Goal: Information Seeking & Learning: Check status

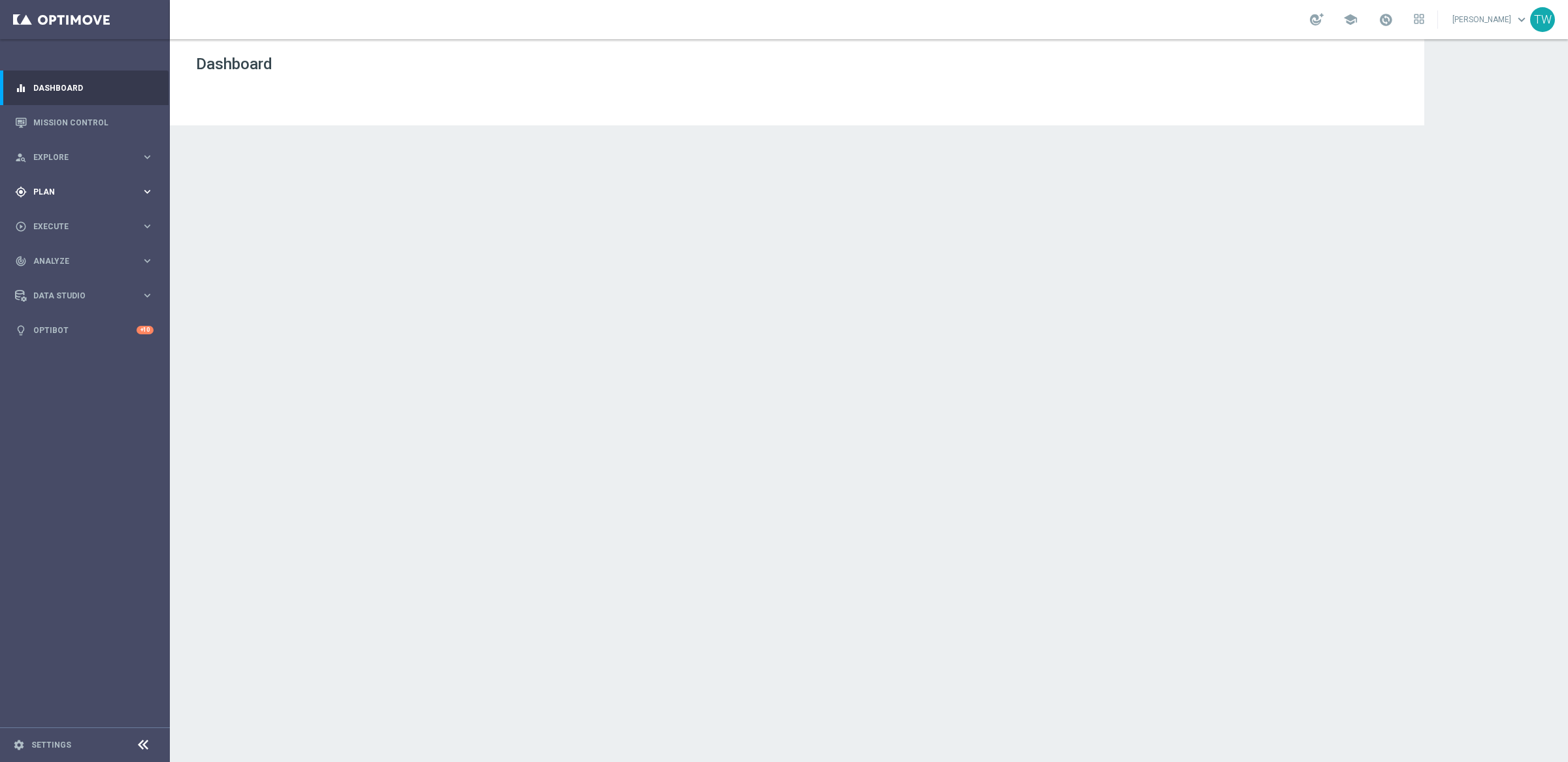
click at [37, 190] on span "Plan" at bounding box center [87, 192] width 108 height 8
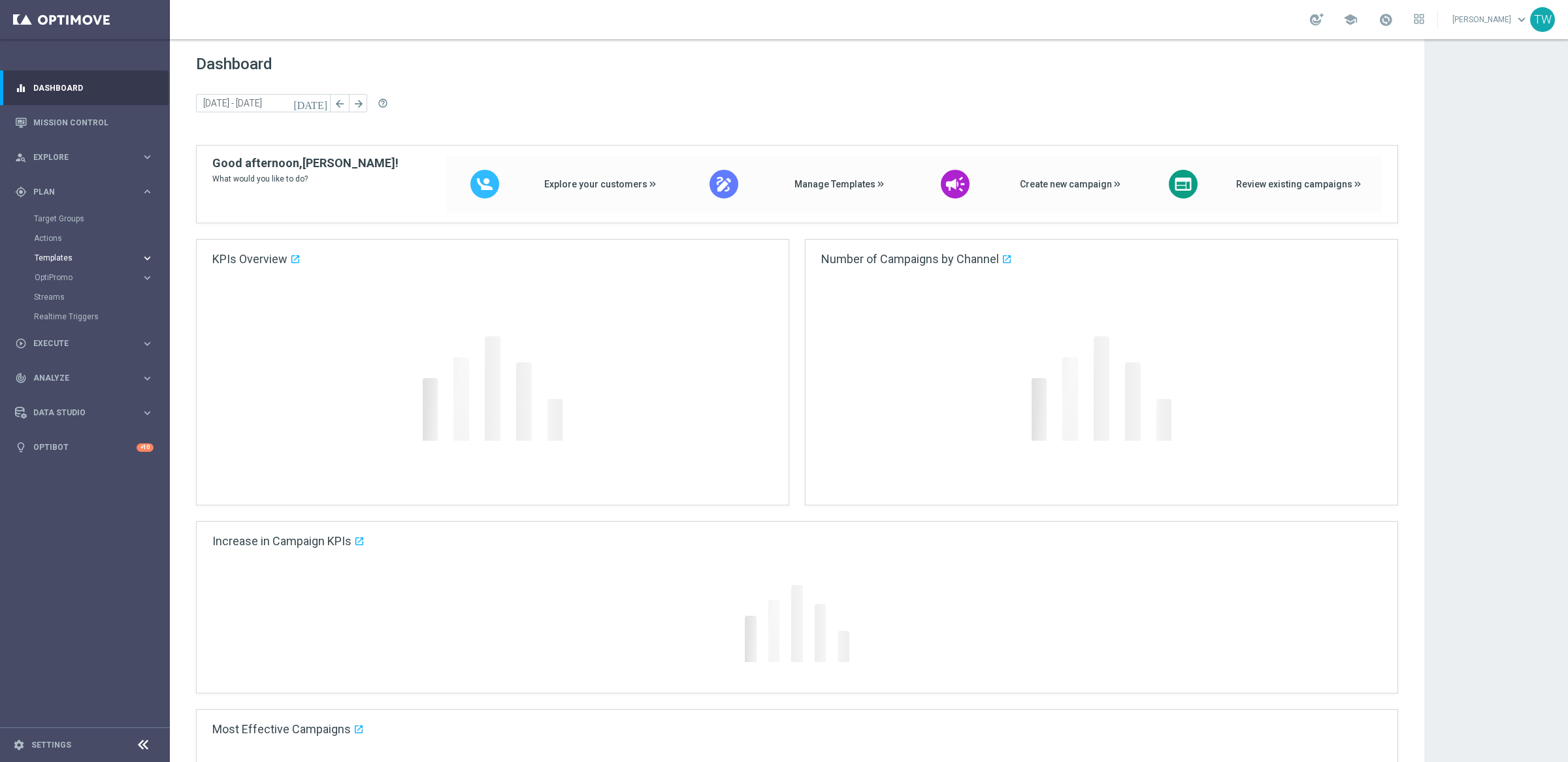
click at [58, 255] on span "Templates" at bounding box center [81, 258] width 93 height 8
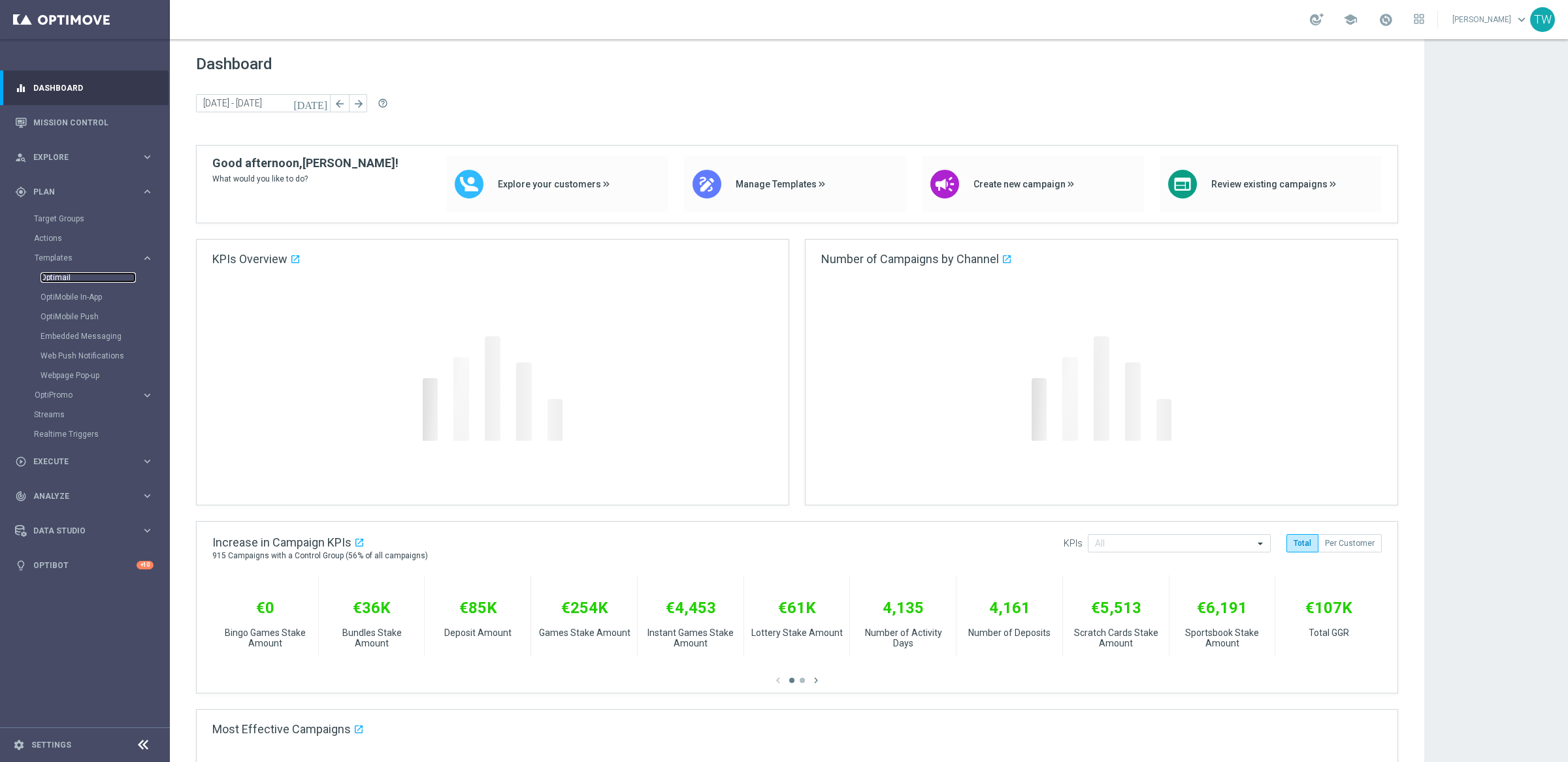
click at [59, 281] on link "Optimail" at bounding box center [88, 277] width 95 height 10
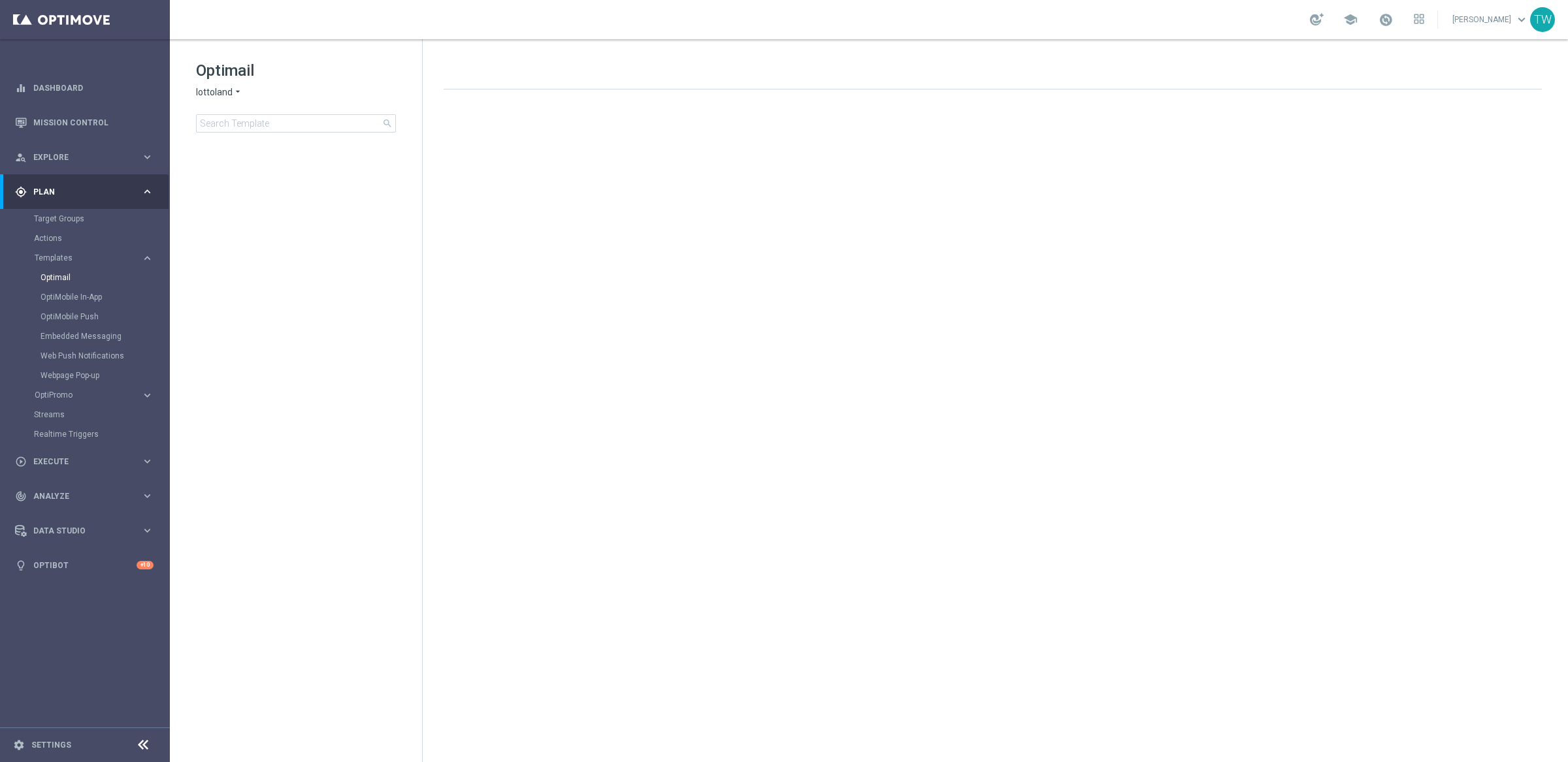
click at [217, 95] on span "lottoland" at bounding box center [214, 92] width 37 height 13
click at [0, 0] on span "KenoGO" at bounding box center [0, 0] width 0 height 0
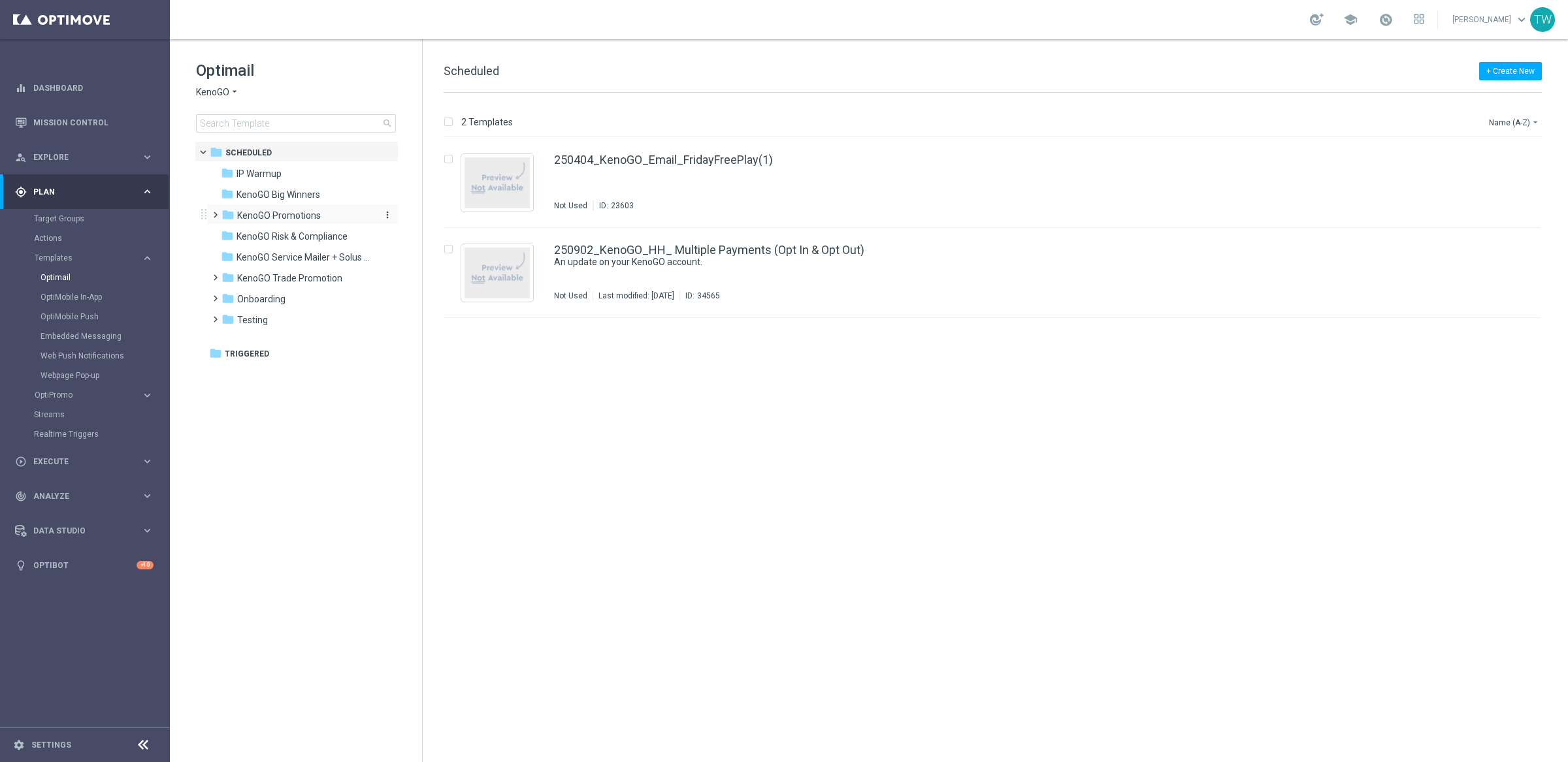
click at [255, 217] on span "KenoGO Promotions" at bounding box center [279, 215] width 83 height 12
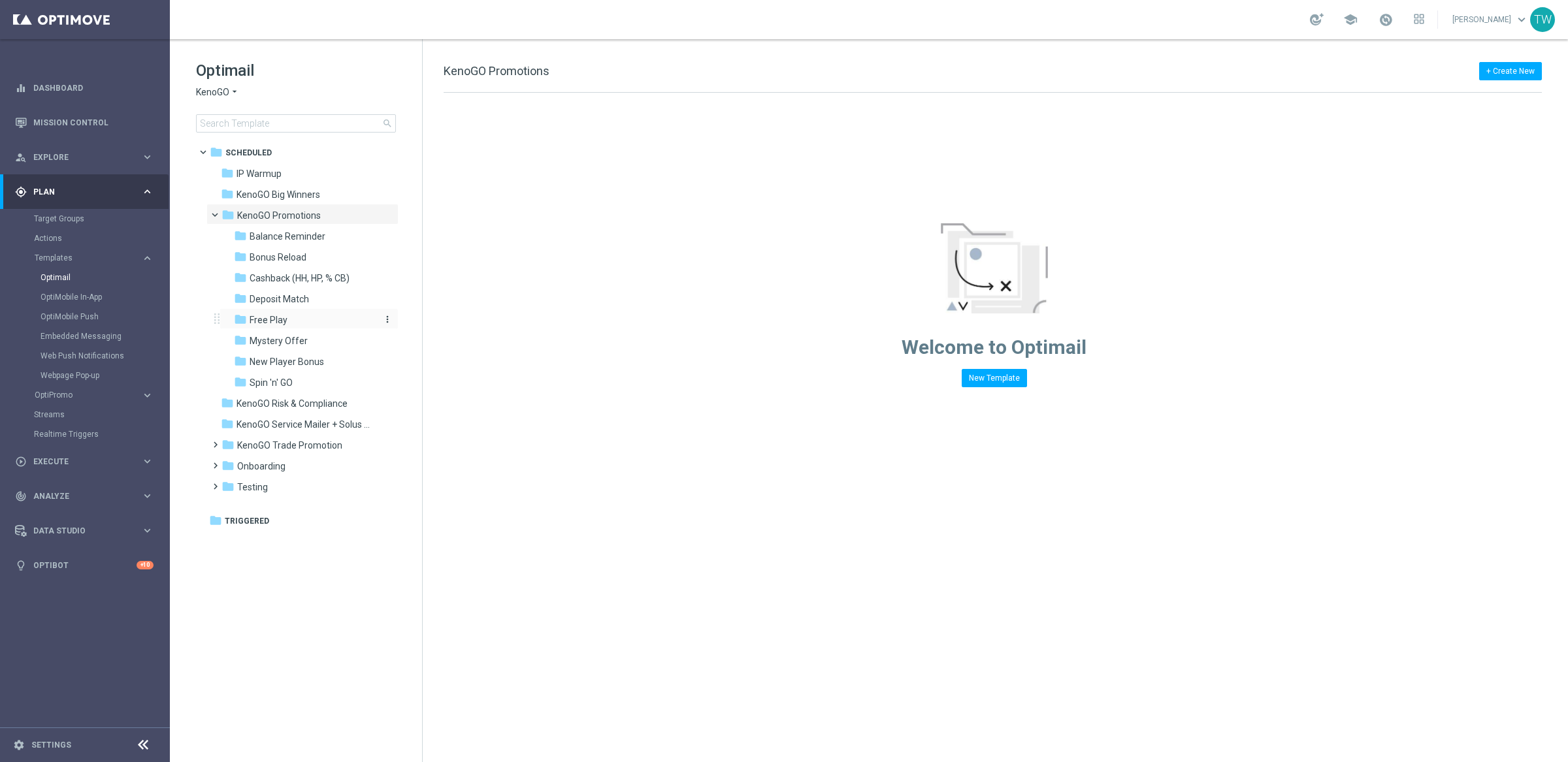
click at [361, 324] on div "folder Free Play" at bounding box center [303, 320] width 139 height 15
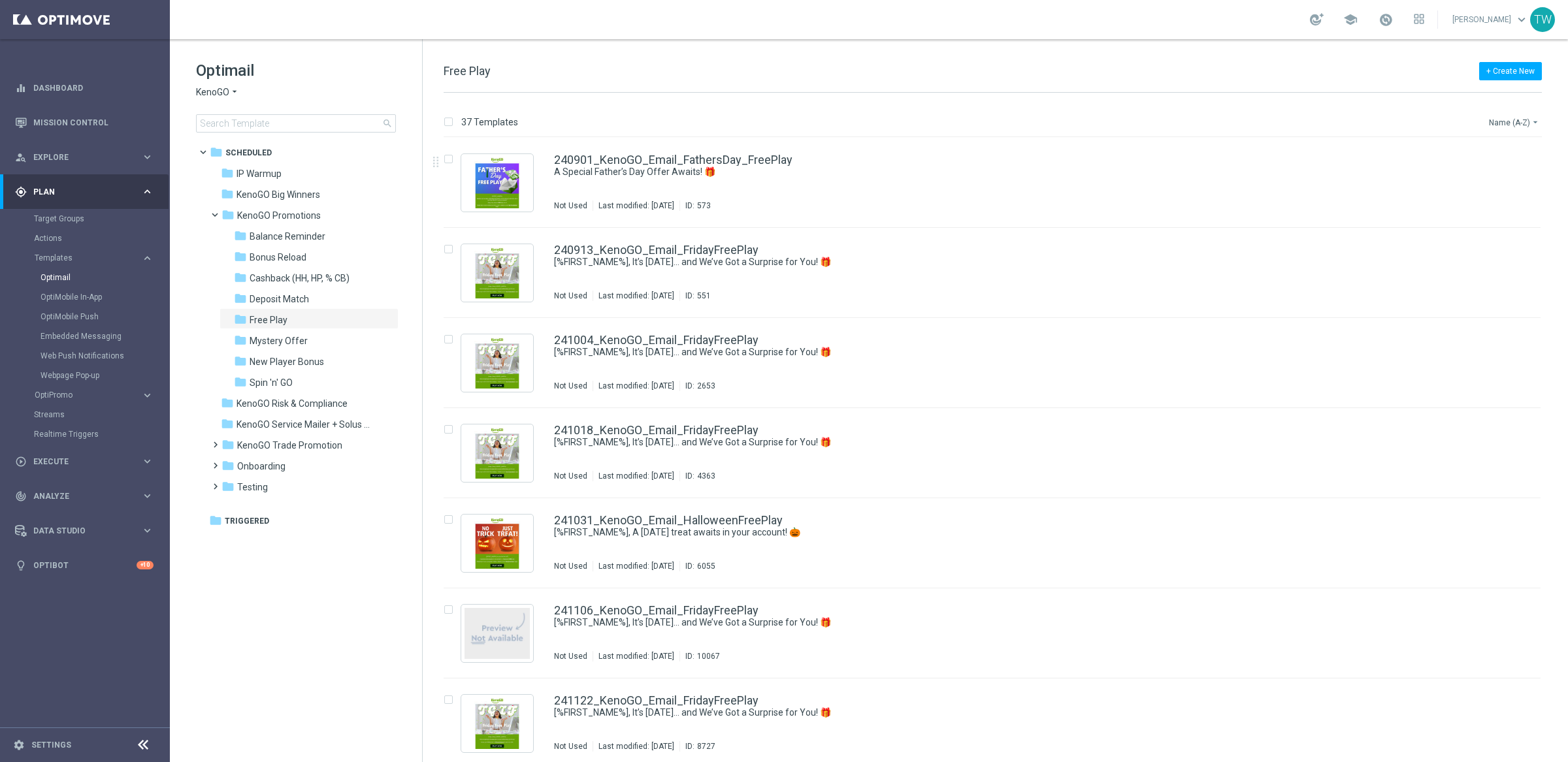
click at [1503, 132] on div "37 Templates Name (A-Z) arrow_drop_down" at bounding box center [993, 126] width 1098 height 24
click at [1504, 126] on button "Name (A-Z) arrow_drop_down" at bounding box center [1514, 122] width 54 height 16
click at [1516, 186] on div "Date Modified (Newest)" at bounding box center [1489, 181] width 104 height 18
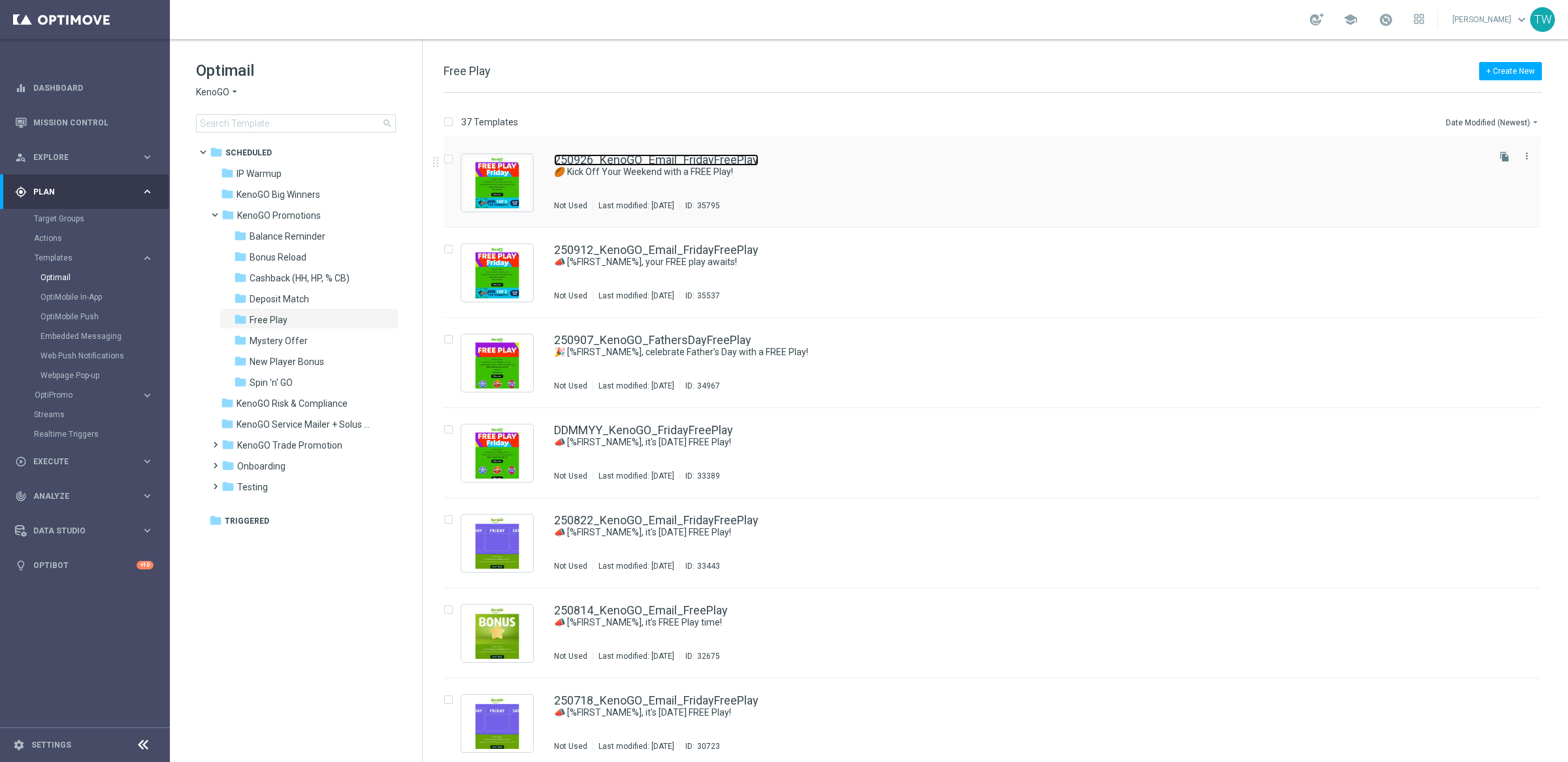
click at [628, 156] on link "250926_KenoGO_Email_FridayFreePlay" at bounding box center [656, 160] width 204 height 12
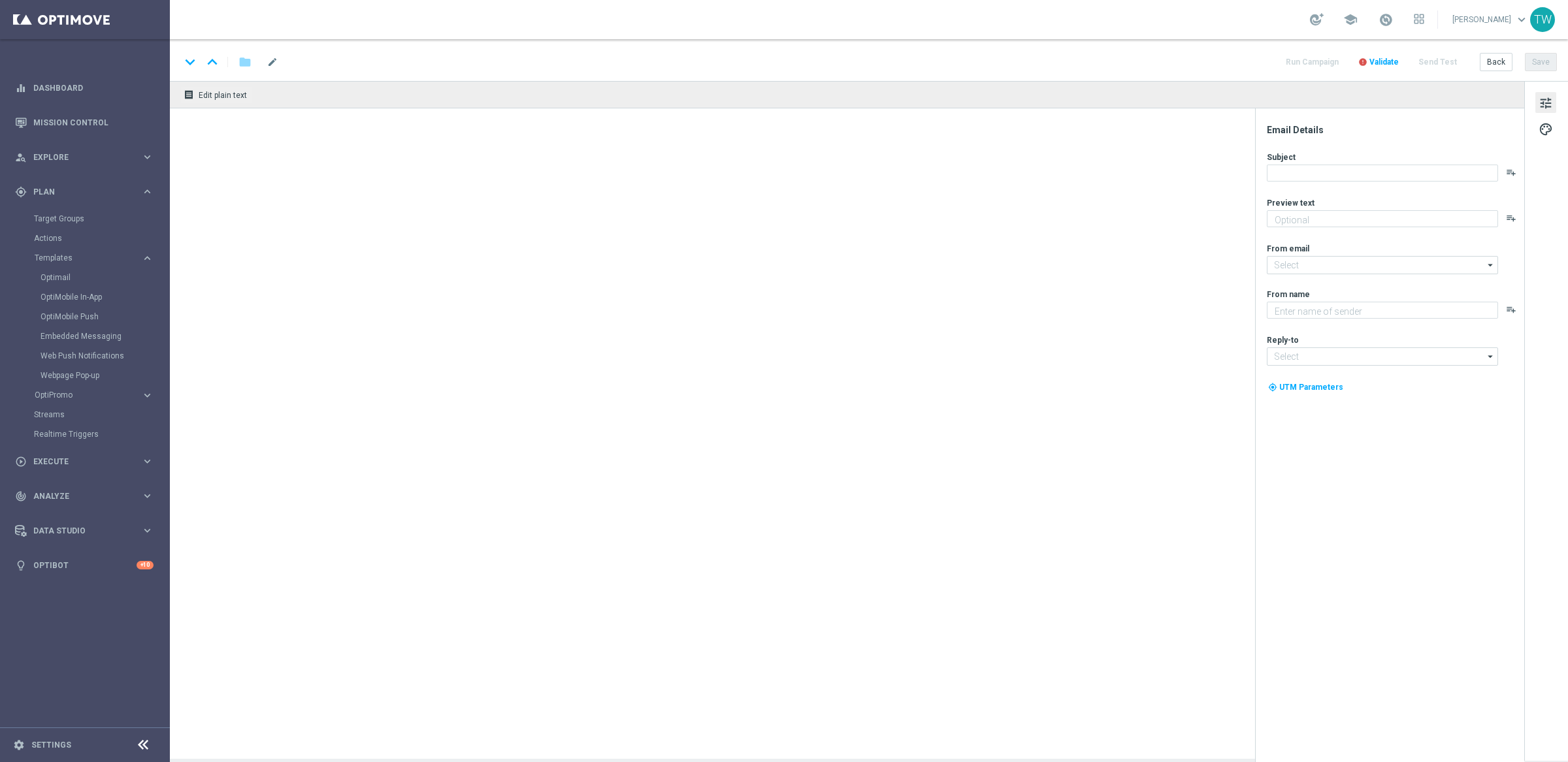
type textarea "Gear up for an exciting Friday with us!"
type input "mail@crm.kenogo.com.au"
type textarea "KenoGO"
type input "support@kenogo.com.au"
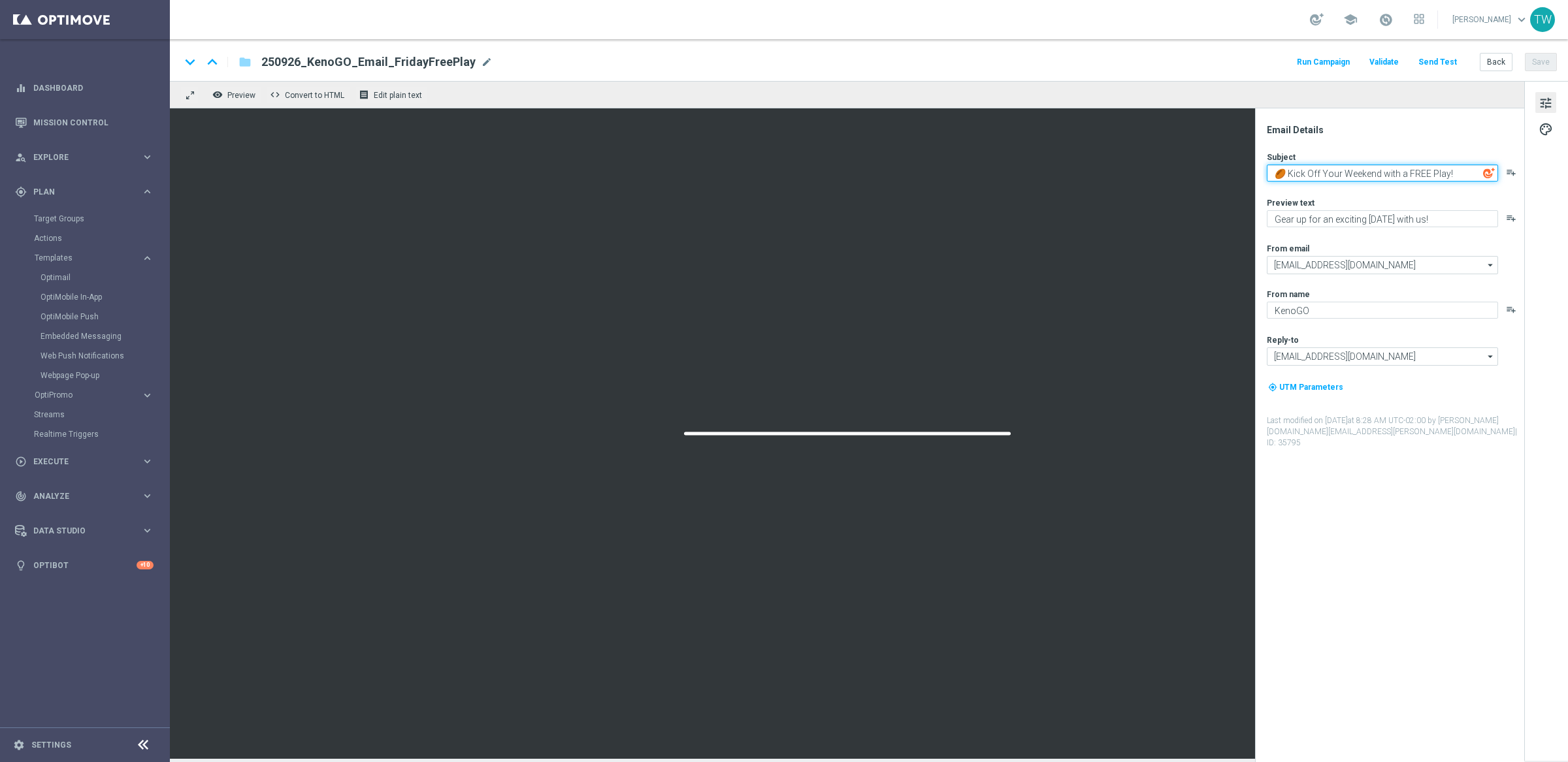
click at [1274, 172] on textarea "🏉 Kick Off Your Weekend with a FREE Play!" at bounding box center [1382, 173] width 231 height 17
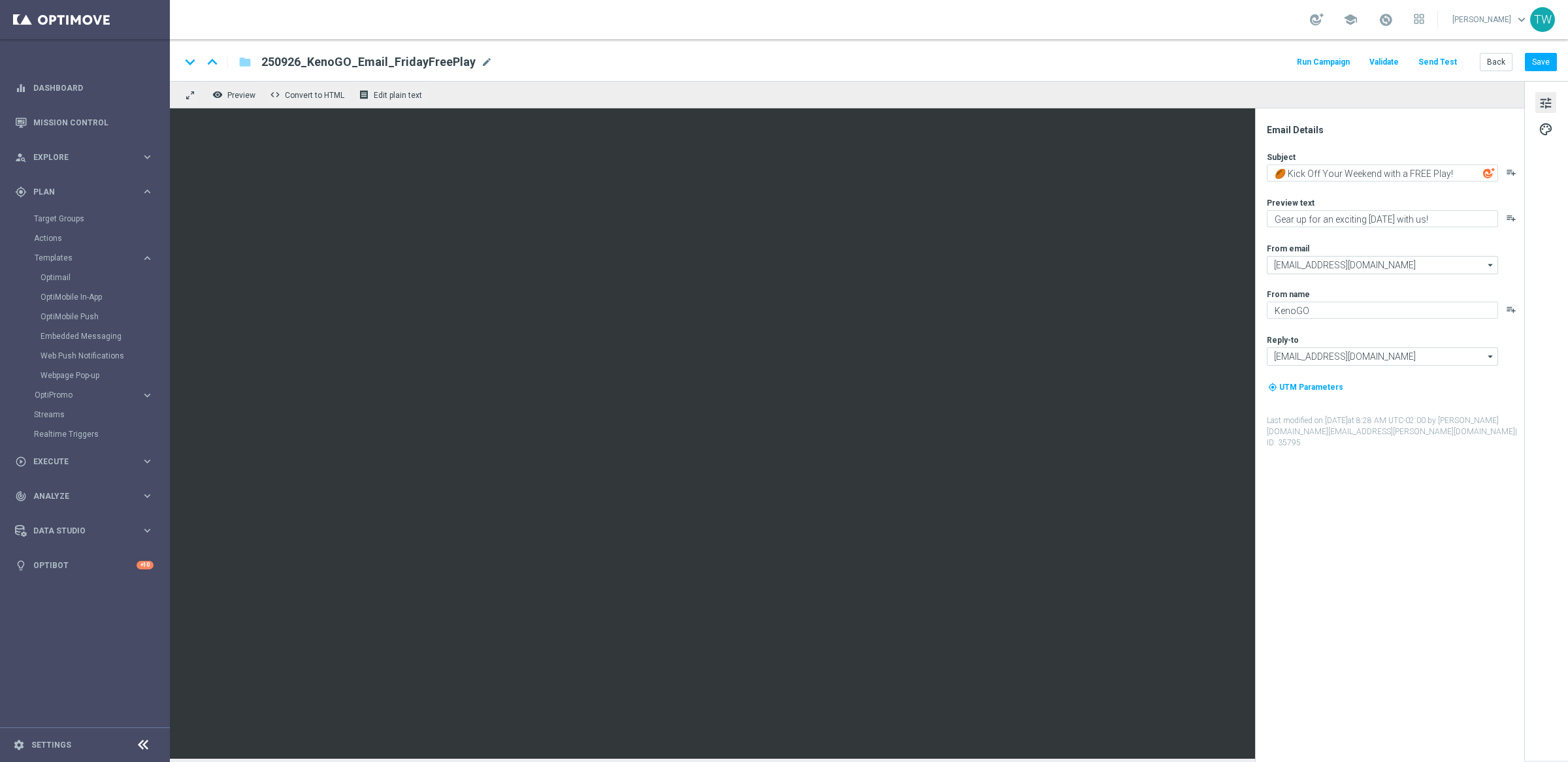
click at [64, 225] on div "Target Groups" at bounding box center [101, 219] width 135 height 19
click at [64, 223] on link "Target Groups" at bounding box center [85, 218] width 102 height 10
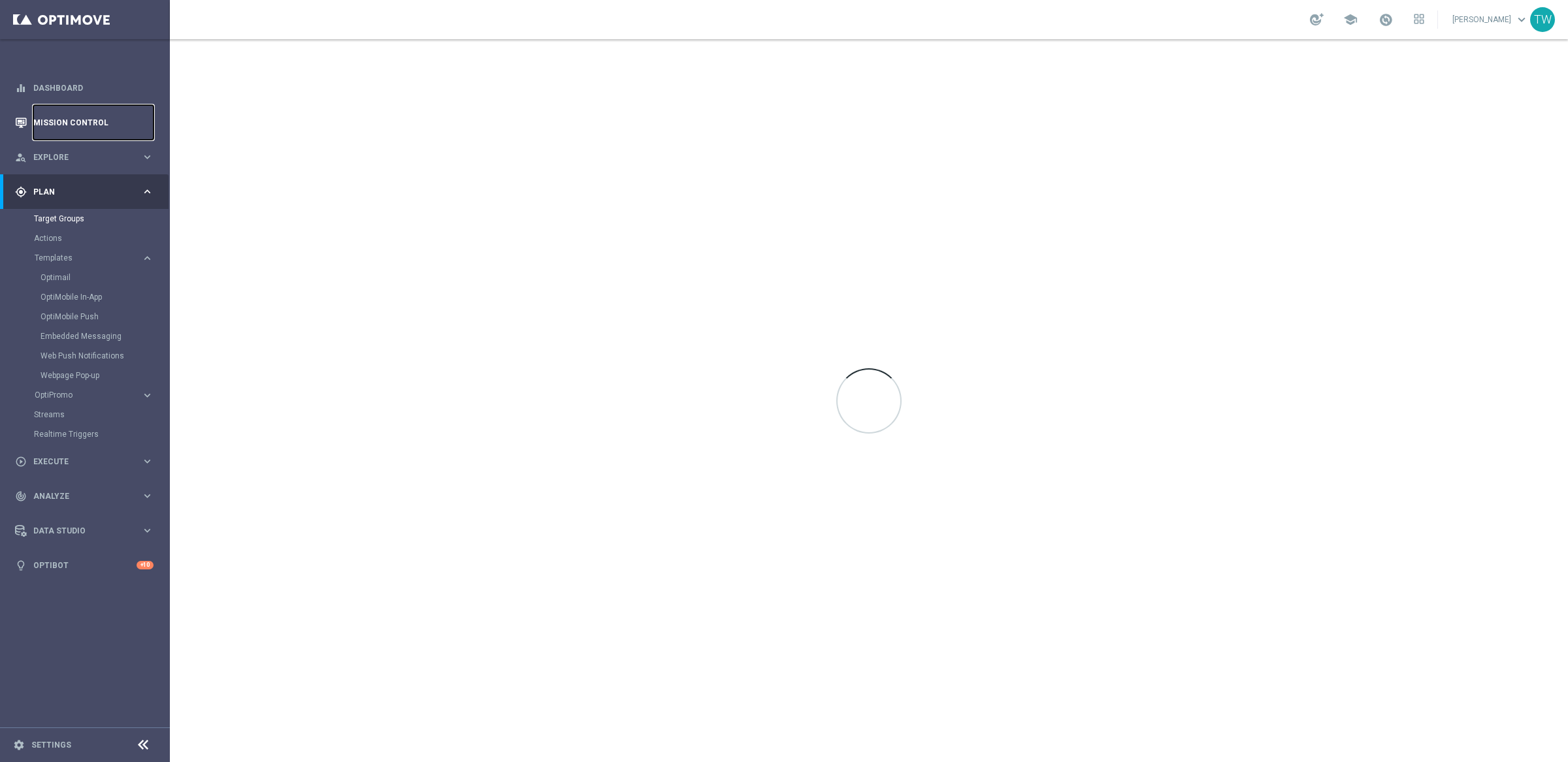
click at [106, 114] on link "Mission Control" at bounding box center [93, 122] width 120 height 35
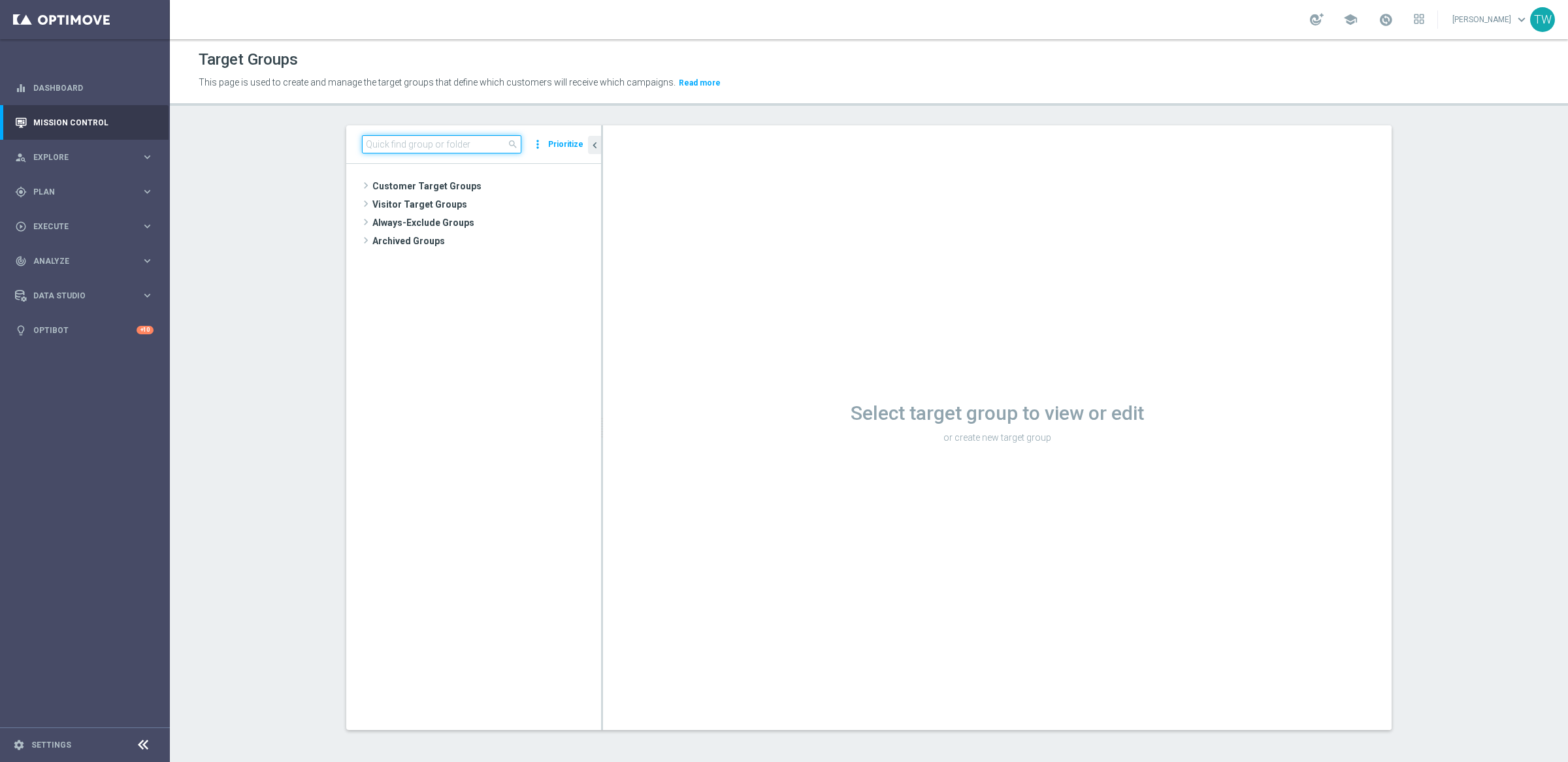
click at [437, 144] on input at bounding box center [441, 144] width 159 height 18
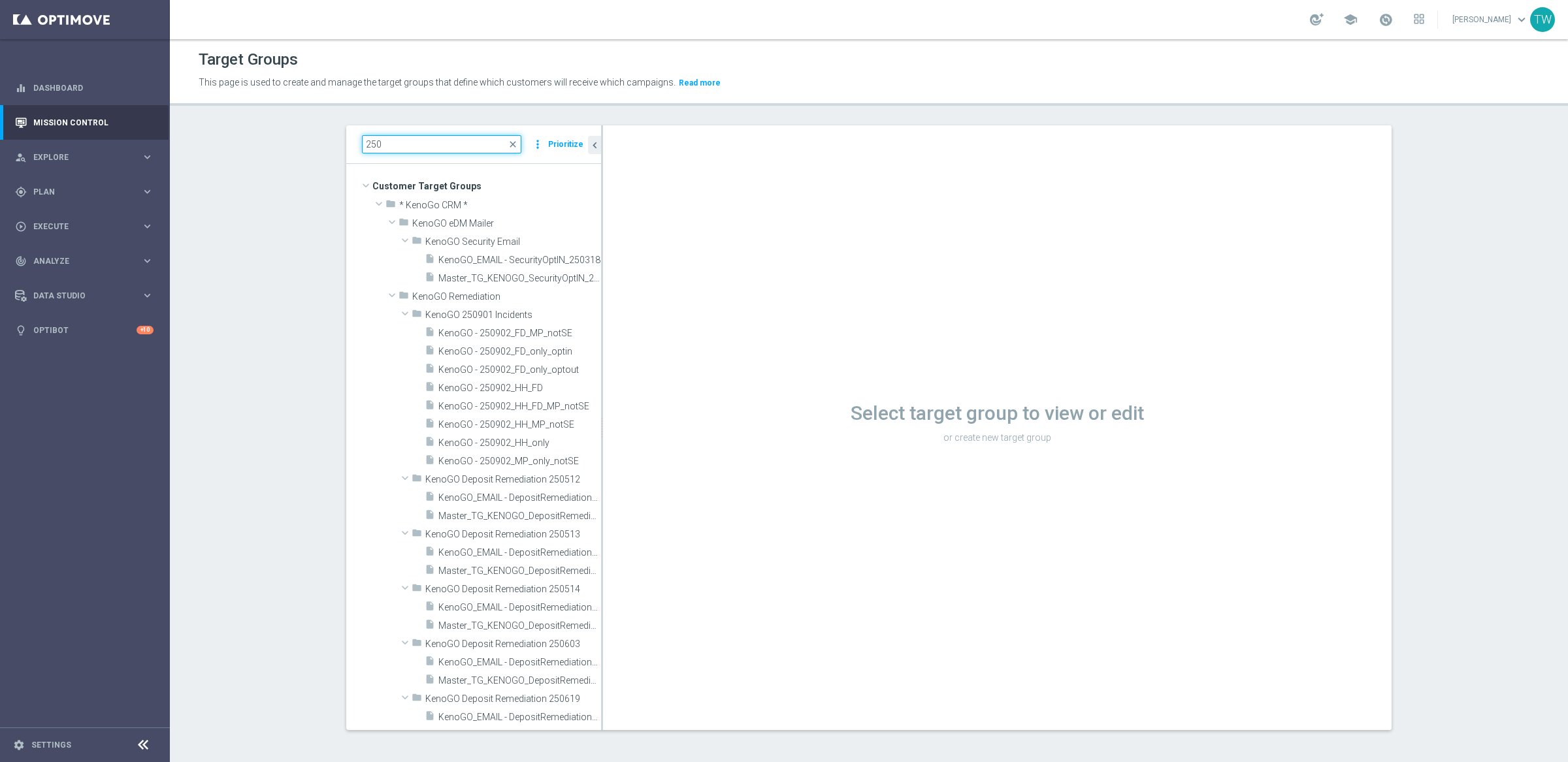
type input "250"
click at [70, 120] on link "Mission Control" at bounding box center [93, 122] width 120 height 35
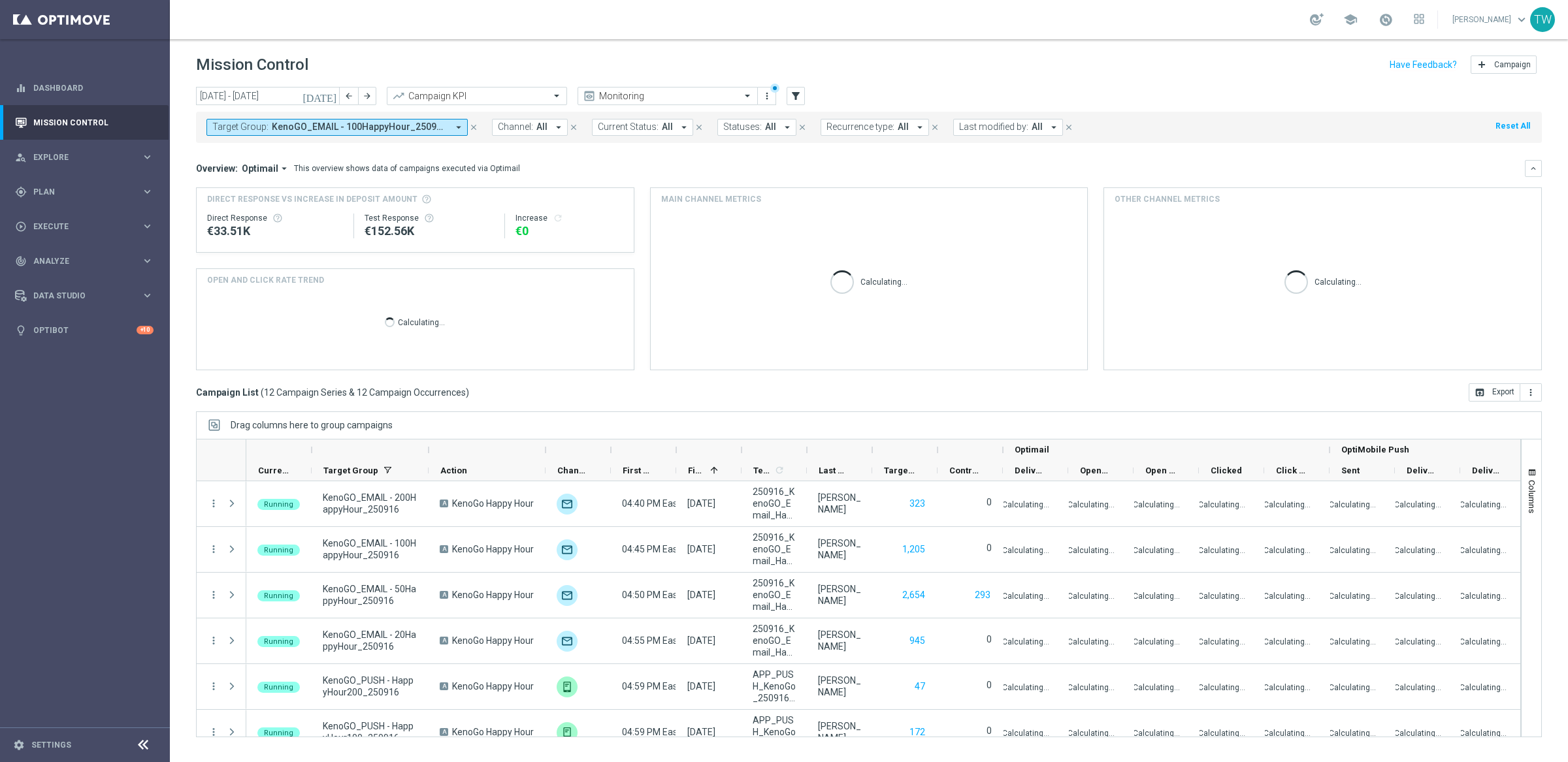
click at [451, 127] on button "Target Group: KenoGO_EMAIL - 100HappyHour_250916, KenoGO_EMAIL - 200HappyHour_2…" at bounding box center [337, 127] width 261 height 17
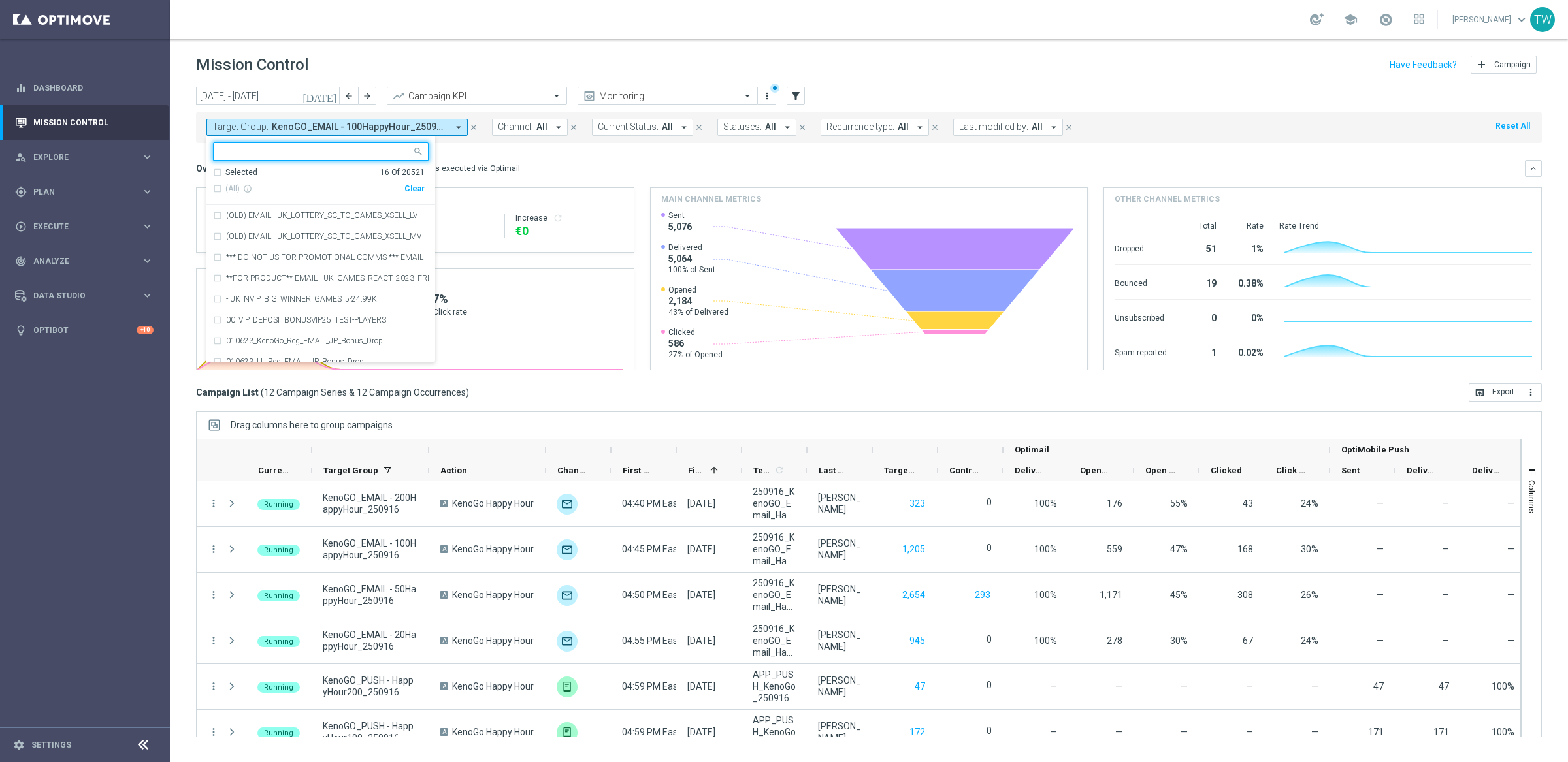
click at [0, 0] on div "Clear" at bounding box center [0, 0] width 0 height 0
click at [375, 154] on input "text" at bounding box center [316, 152] width 191 height 11
click at [292, 185] on span "(All Search Results)" at bounding box center [261, 189] width 72 height 11
type input "250909"
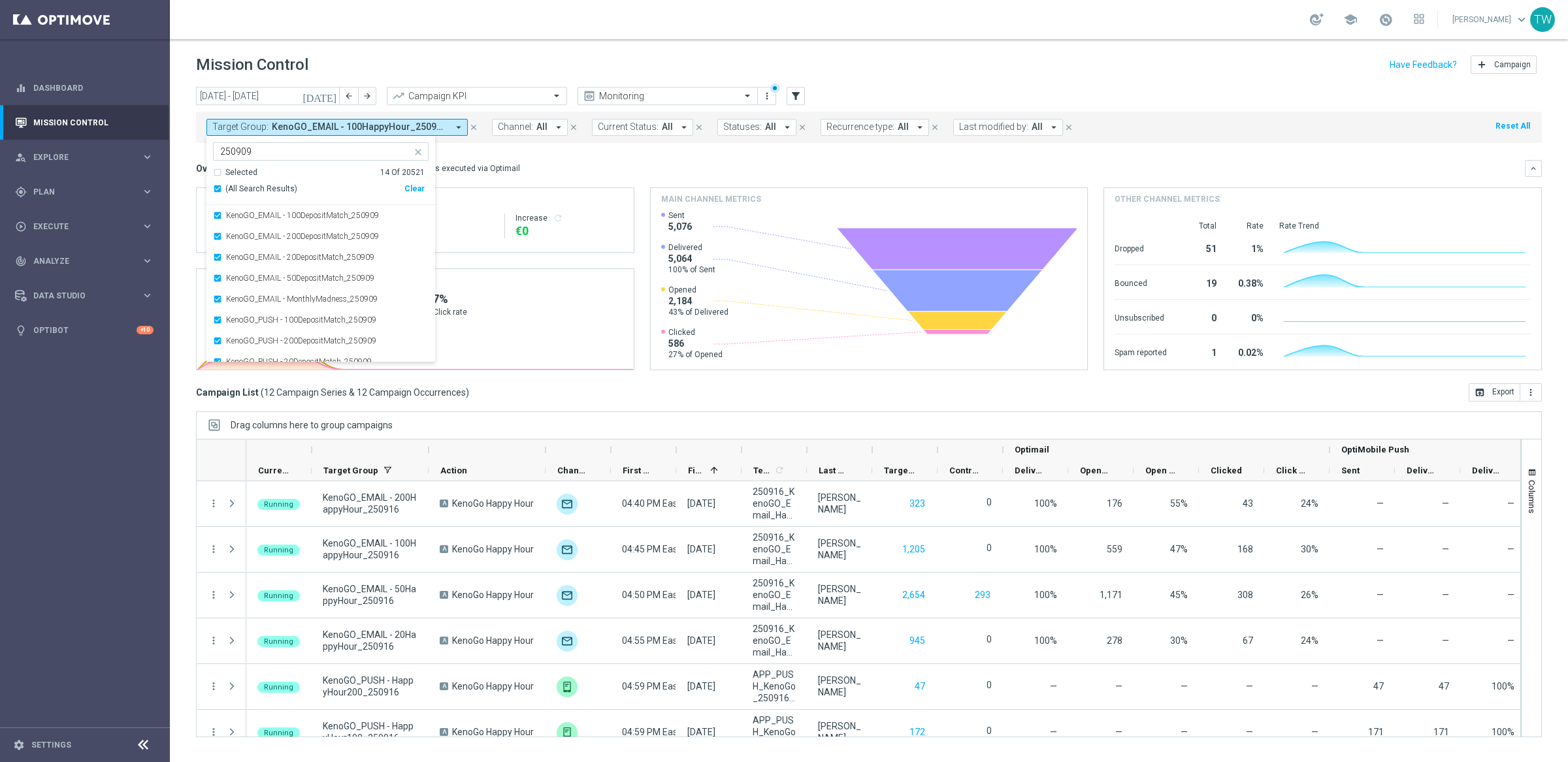
click at [491, 164] on div "This overview shows data of campaigns executed via Optimail" at bounding box center [407, 168] width 226 height 12
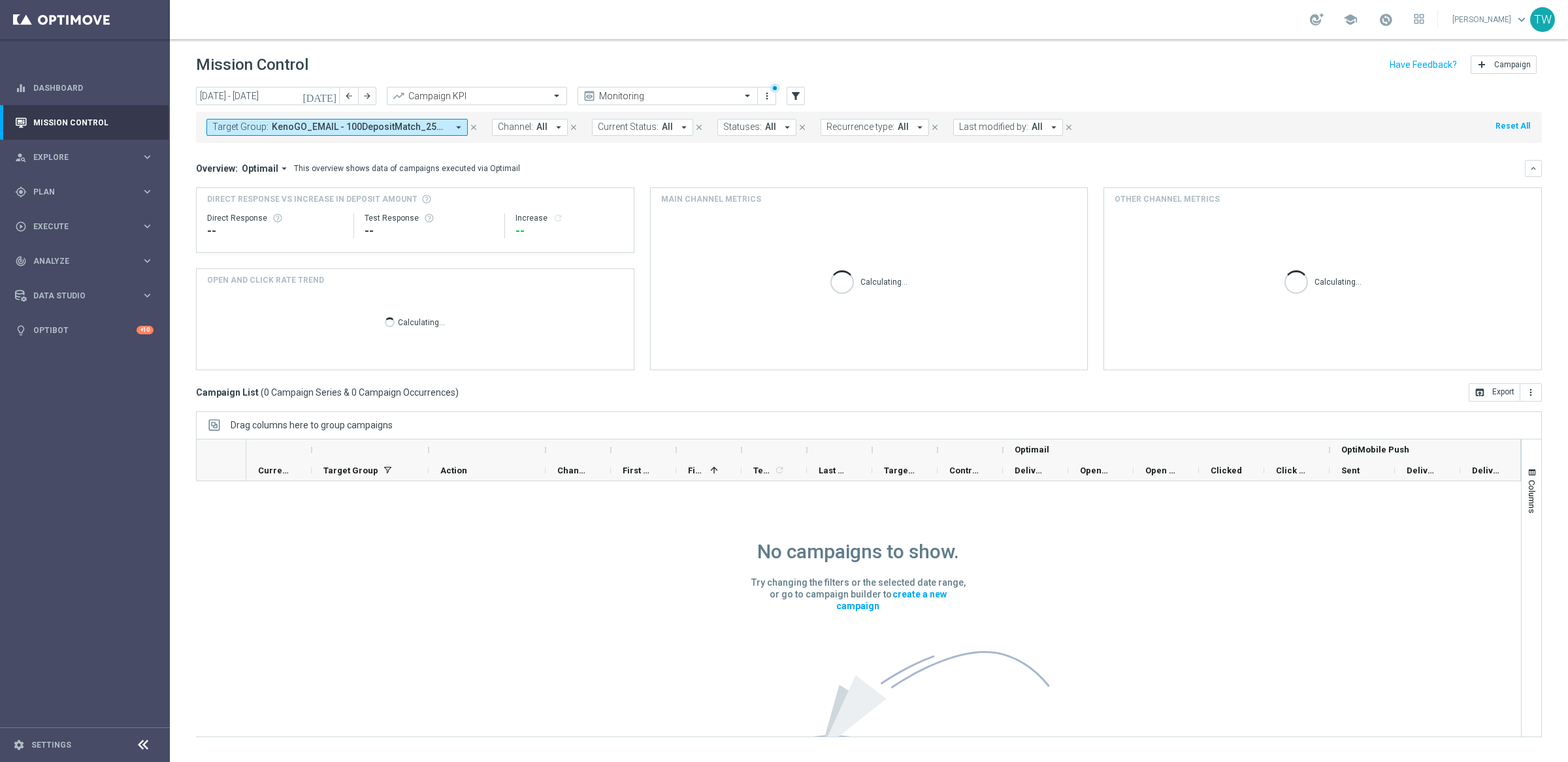
click at [337, 92] on icon "today" at bounding box center [320, 96] width 35 height 12
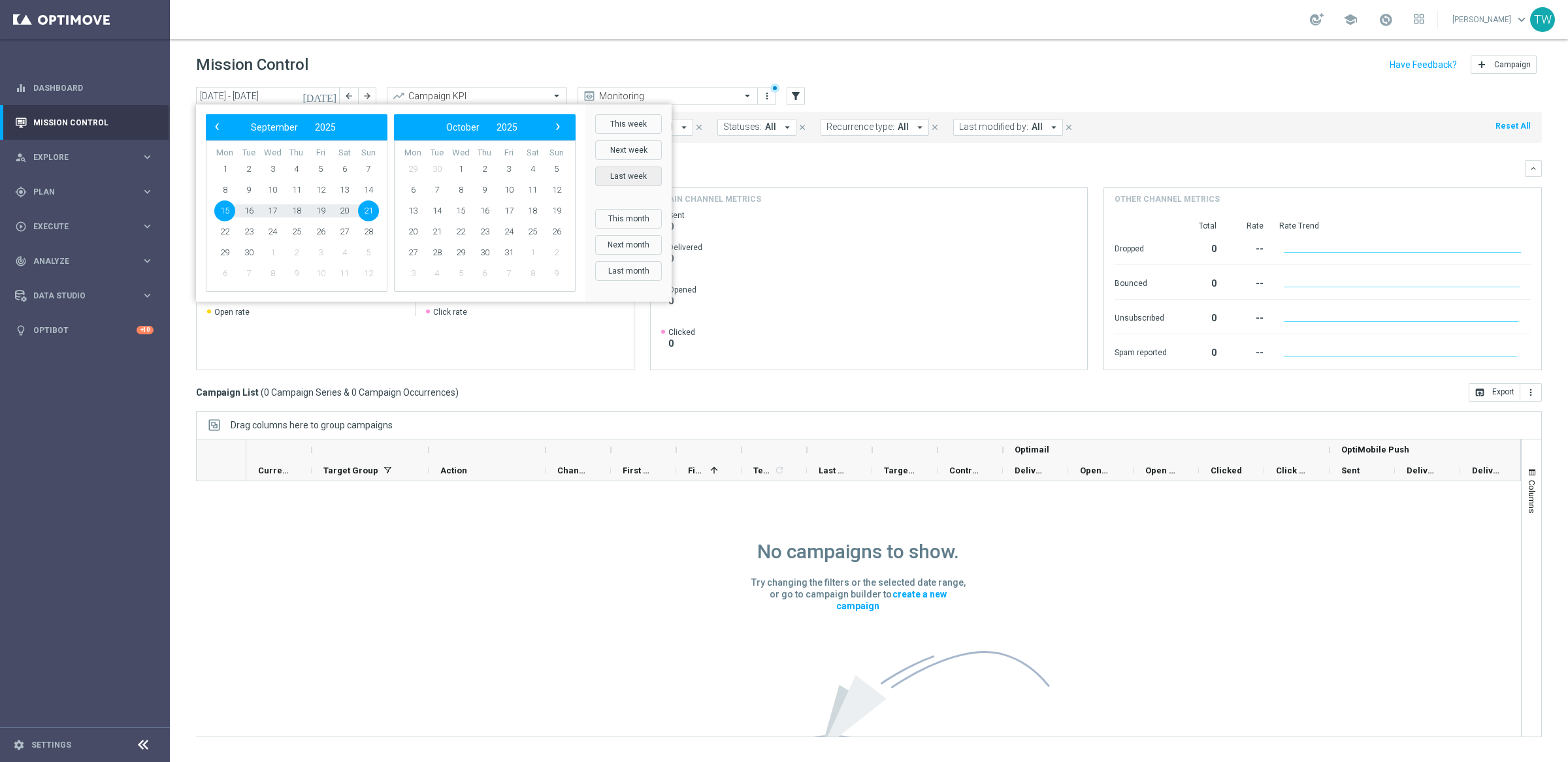
click at [619, 178] on button "Last week" at bounding box center [628, 176] width 67 height 19
type input "08 Sep 2025 - 14 Sep 2025"
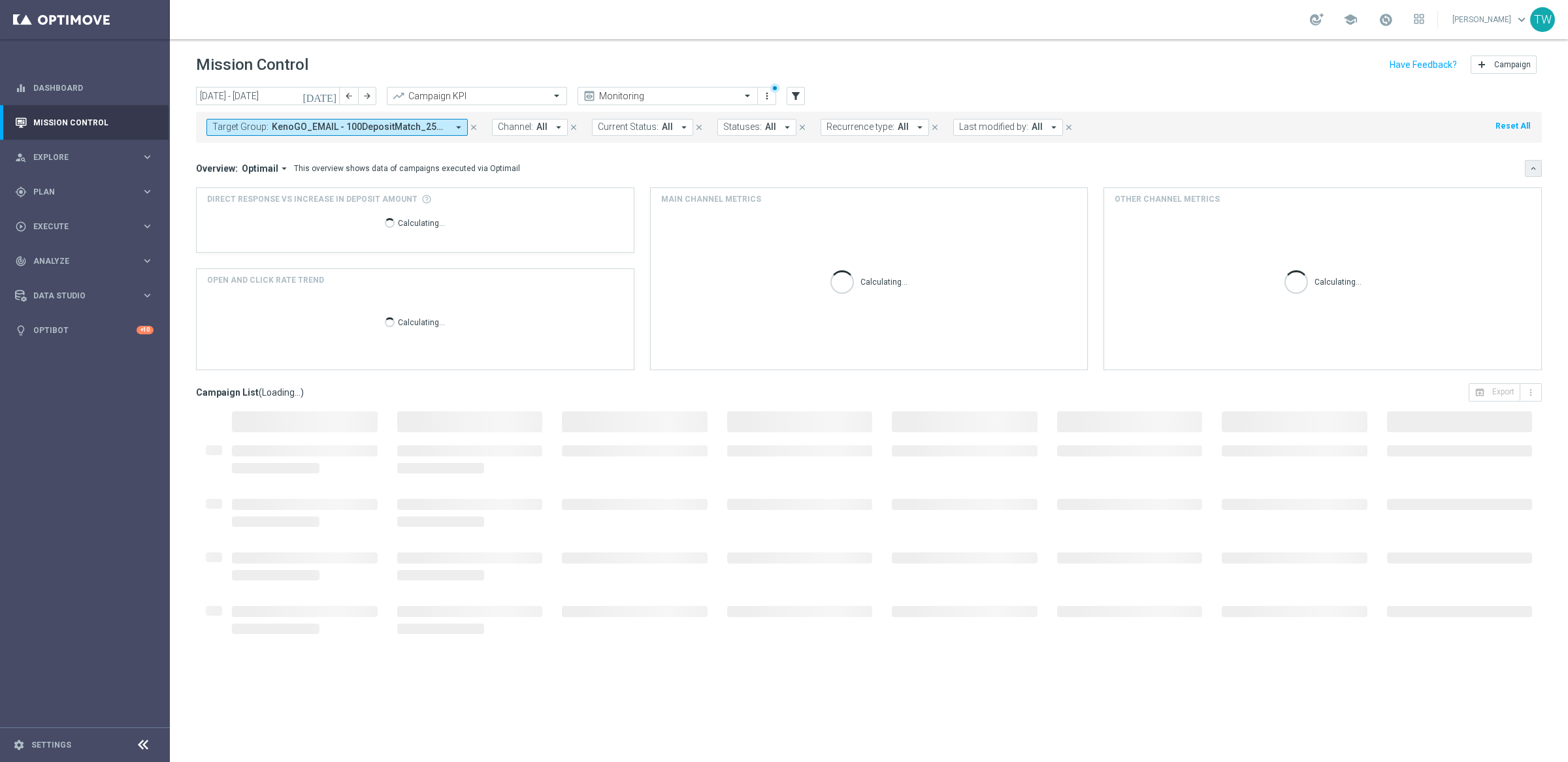
click at [1530, 169] on icon "keyboard_arrow_down" at bounding box center [1533, 168] width 9 height 9
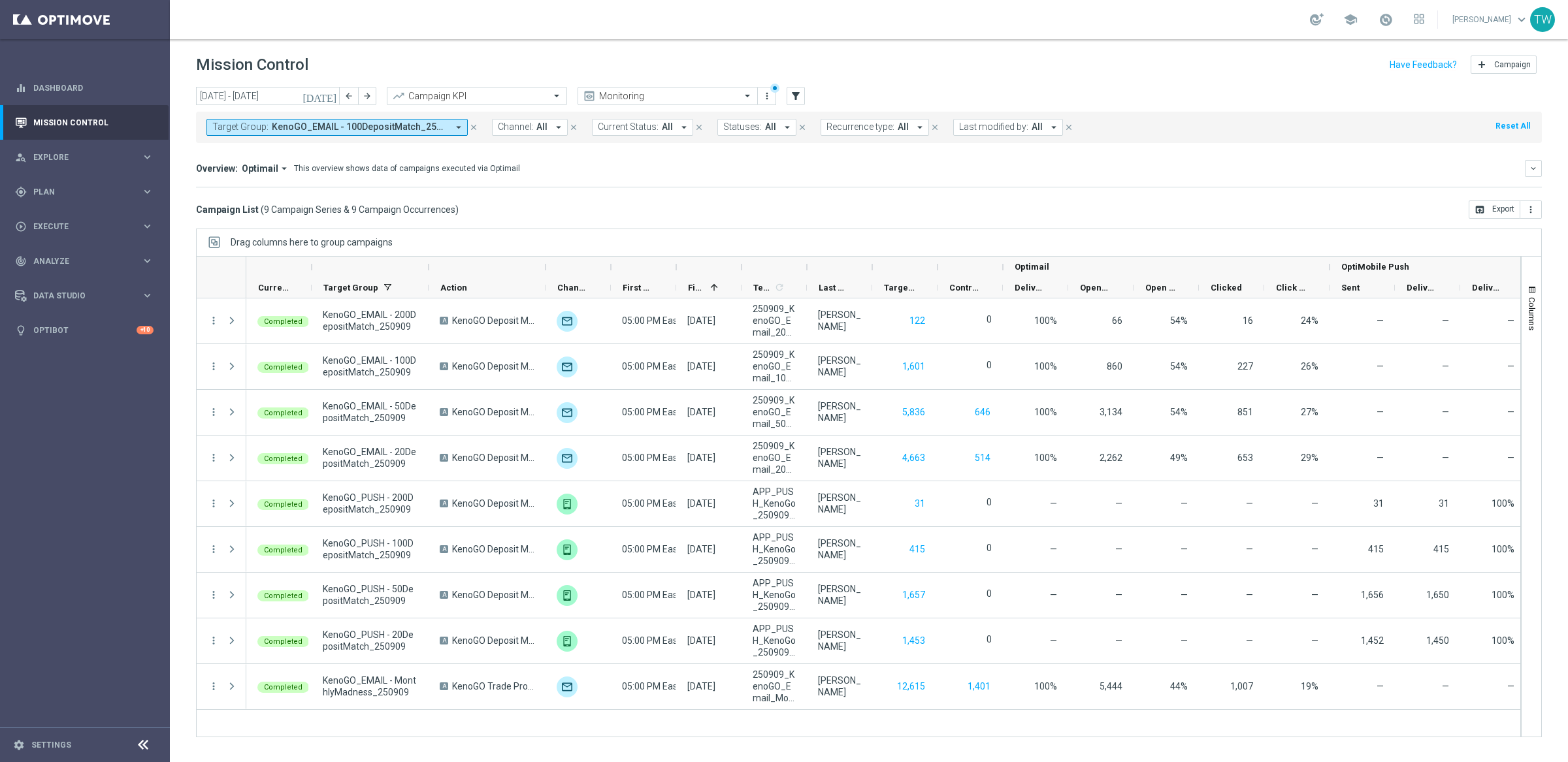
click at [426, 263] on div at bounding box center [429, 267] width 6 height 21
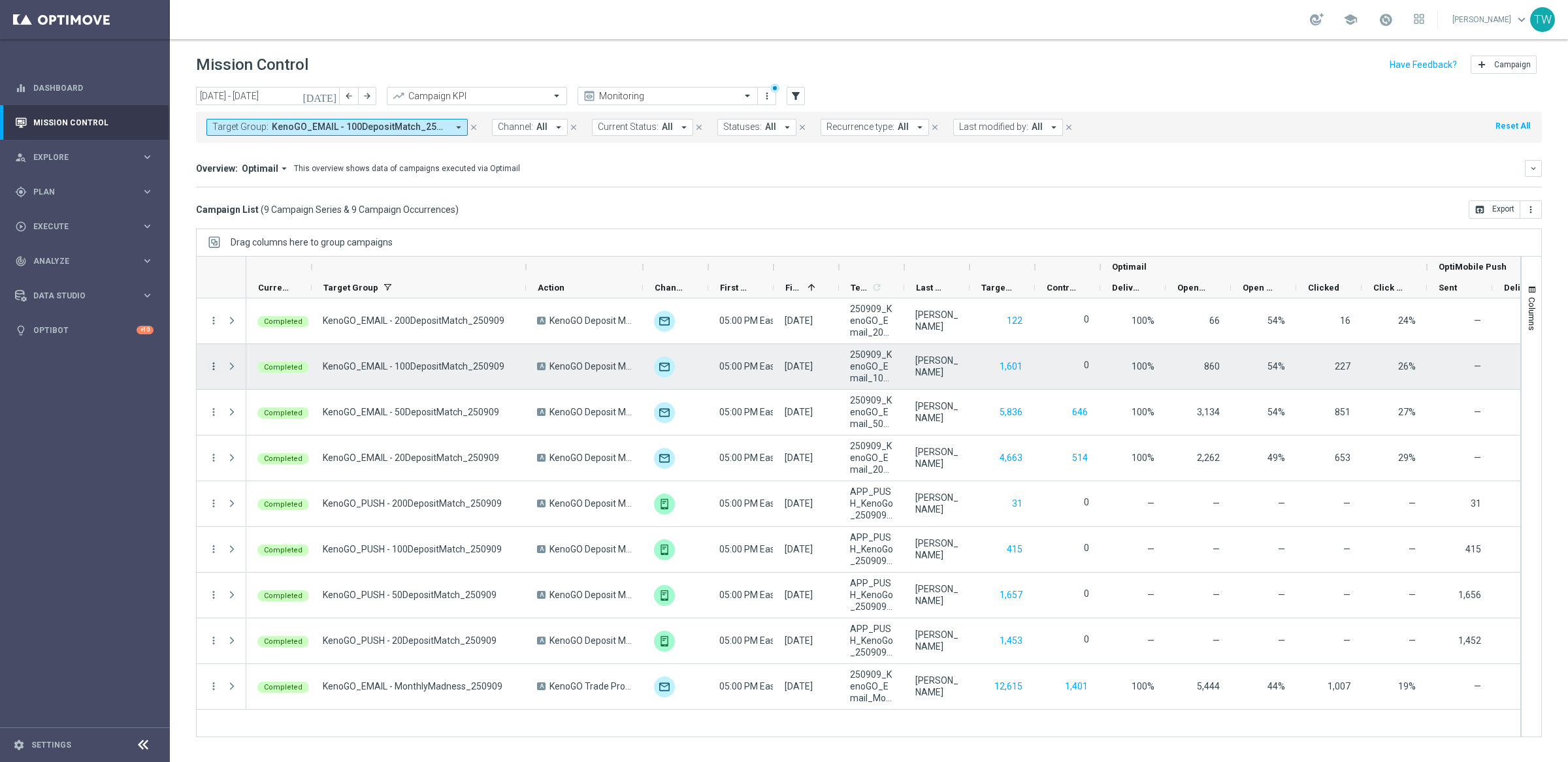
click at [212, 365] on icon "more_vert" at bounding box center [213, 366] width 12 height 12
click at [322, 371] on div "Campaign Details" at bounding box center [300, 374] width 122 height 9
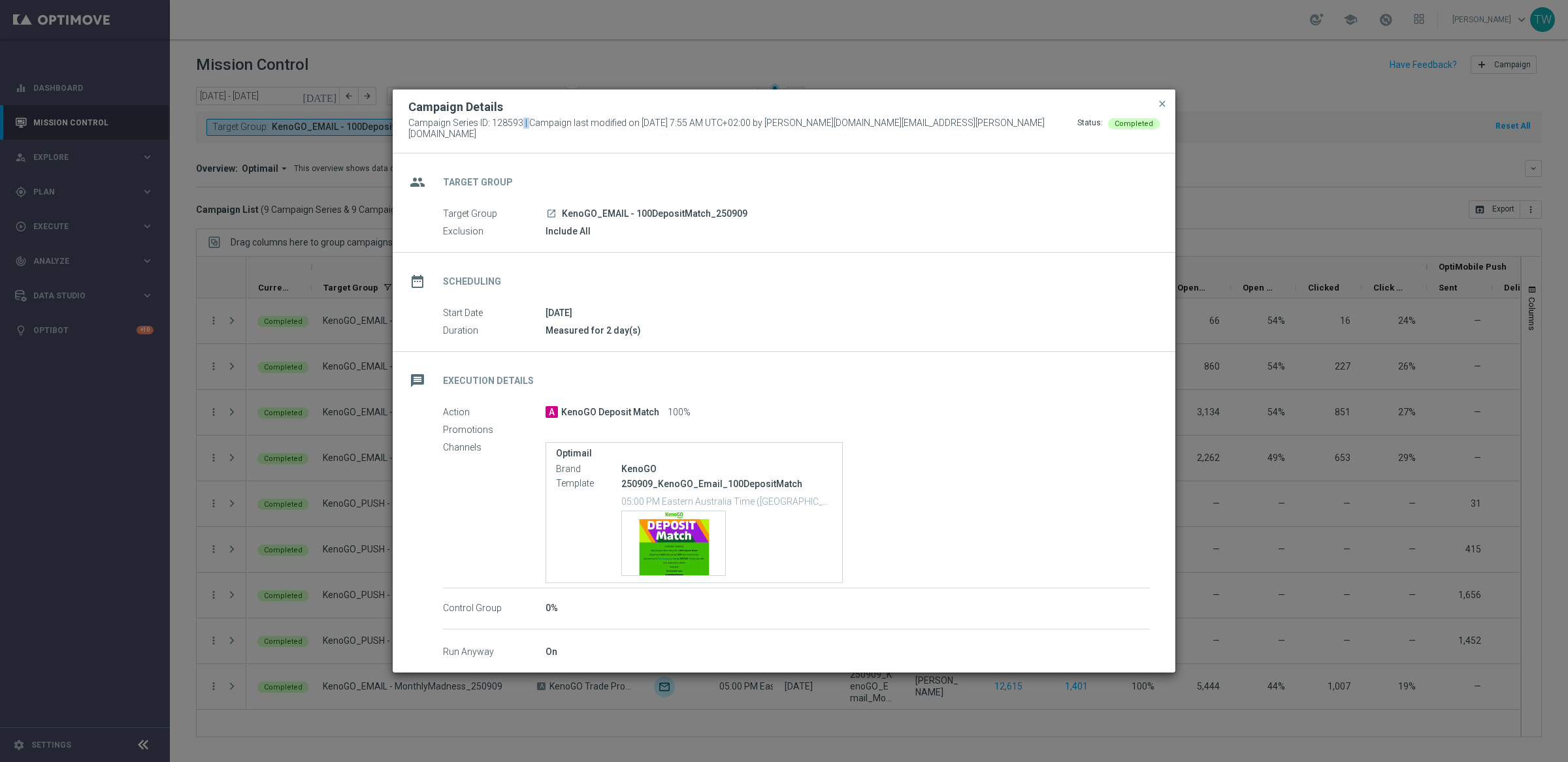
drag, startPoint x: 493, startPoint y: 127, endPoint x: 508, endPoint y: 126, distance: 15.0
click at [506, 126] on span "Campaign Series ID: 128593 | Campaign last modified on 9 Sep 2025 at 7:55 AM UT…" at bounding box center [742, 129] width 669 height 22
click at [523, 126] on span "Campaign Series ID: 128593 | Campaign last modified on 9 Sep 2025 at 7:55 AM UT…" at bounding box center [742, 129] width 669 height 22
drag, startPoint x: 521, startPoint y: 126, endPoint x: 409, endPoint y: 126, distance: 112.0
click at [409, 126] on span "Campaign Series ID: 128593 | Campaign last modified on 9 Sep 2025 at 7:55 AM UT…" at bounding box center [742, 129] width 669 height 22
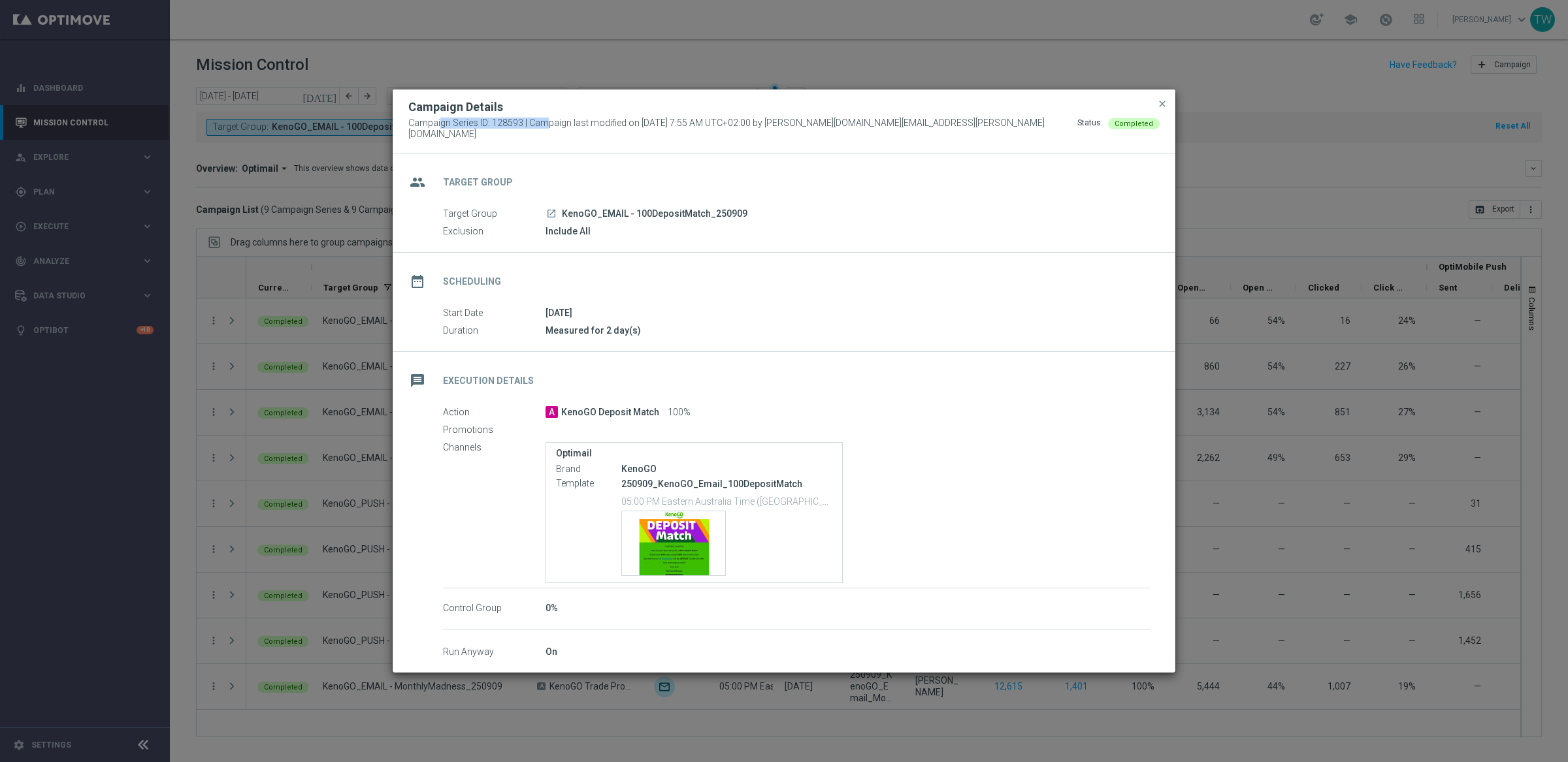
copy span "Campaign Series ID: 128593"
drag, startPoint x: 562, startPoint y: 209, endPoint x: 850, endPoint y: 207, distance: 288.0
click at [850, 207] on div "launch KenoGO_EMAIL - 100DepositMatch_250909" at bounding box center [847, 213] width 604 height 13
copy span "KenoGO_EMAIL - 100DepositMatch_250909"
click at [1156, 105] on button "close" at bounding box center [1162, 103] width 13 height 16
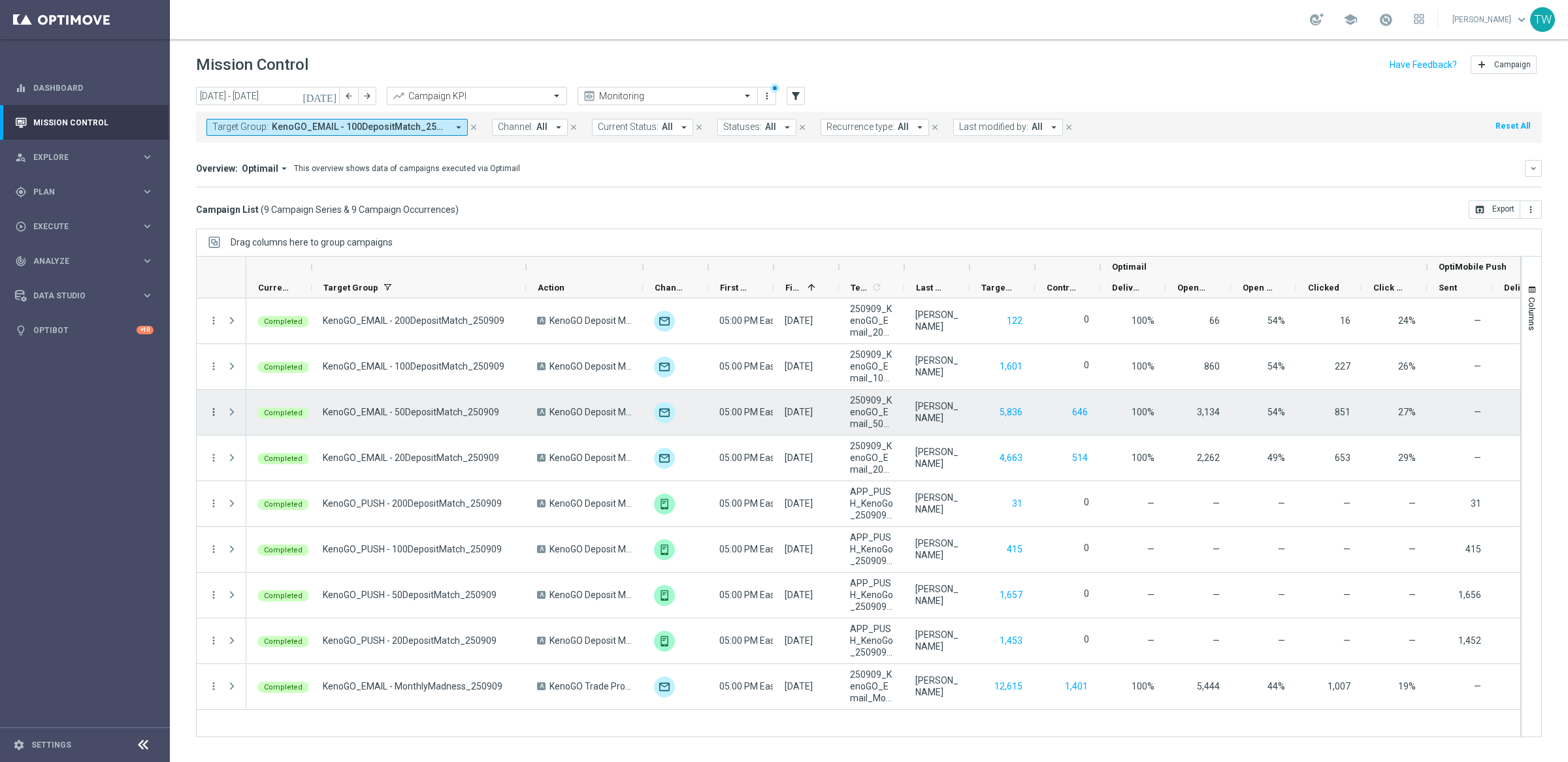
click at [213, 412] on icon "more_vert" at bounding box center [213, 412] width 12 height 12
click at [250, 422] on span "Campaign Details" at bounding box center [272, 420] width 66 height 9
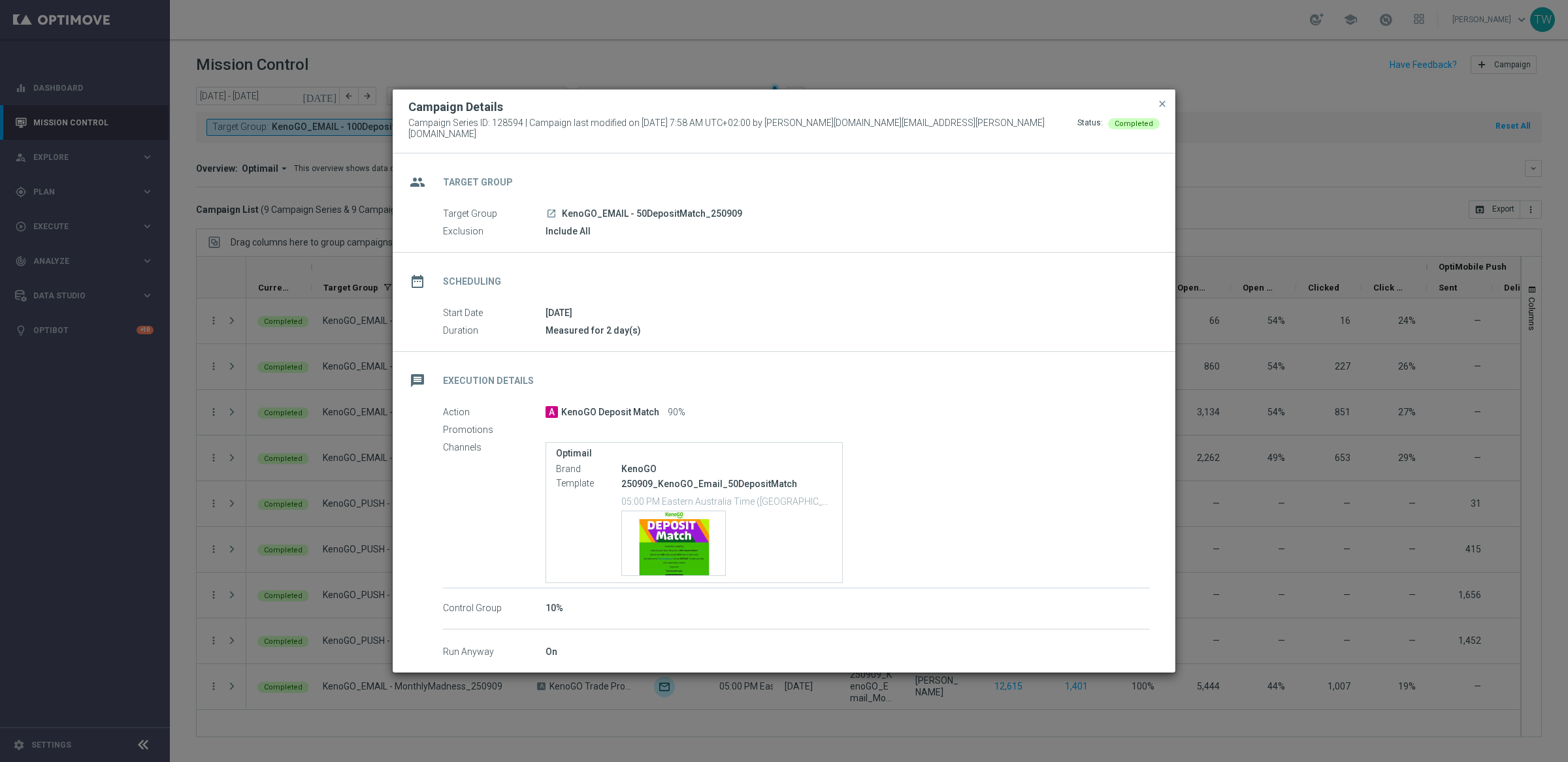
drag, startPoint x: 562, startPoint y: 207, endPoint x: 777, endPoint y: 227, distance: 215.9
click at [835, 207] on div "launch KenoGO_EMAIL - 50DepositMatch_250909" at bounding box center [847, 213] width 604 height 13
copy span "KenoGO_EMAIL - 50DepositMatch_250909"
drag, startPoint x: 407, startPoint y: 126, endPoint x: 549, endPoint y: 138, distance: 142.5
click at [521, 128] on div "Campaign Details Campaign Series ID: 128594 | Campaign last modified on 9 Sep 2…" at bounding box center [784, 122] width 783 height 64
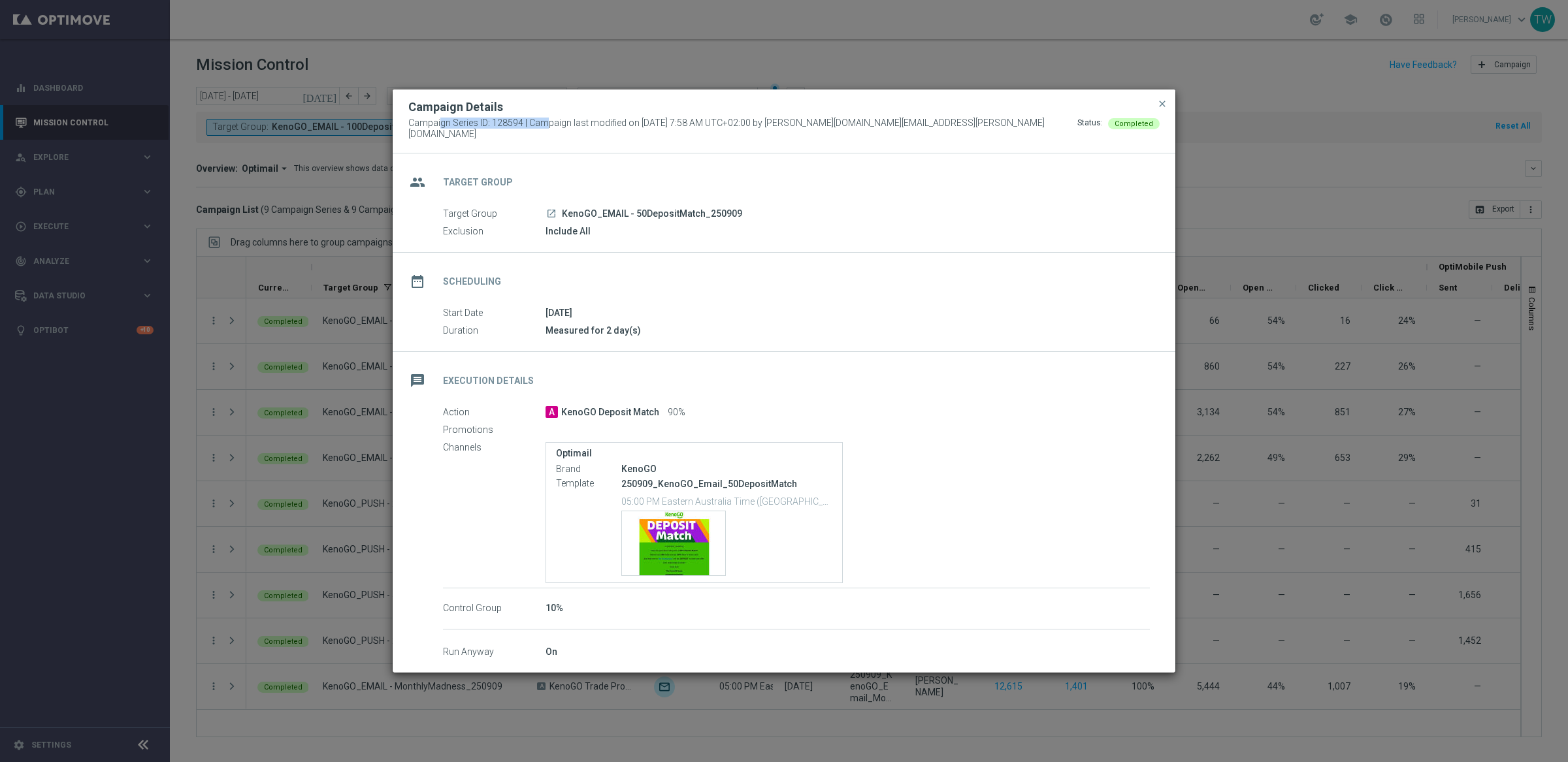
copy span "Campaign Series ID: 128594"
click at [1161, 106] on span "close" at bounding box center [1162, 103] width 10 height 10
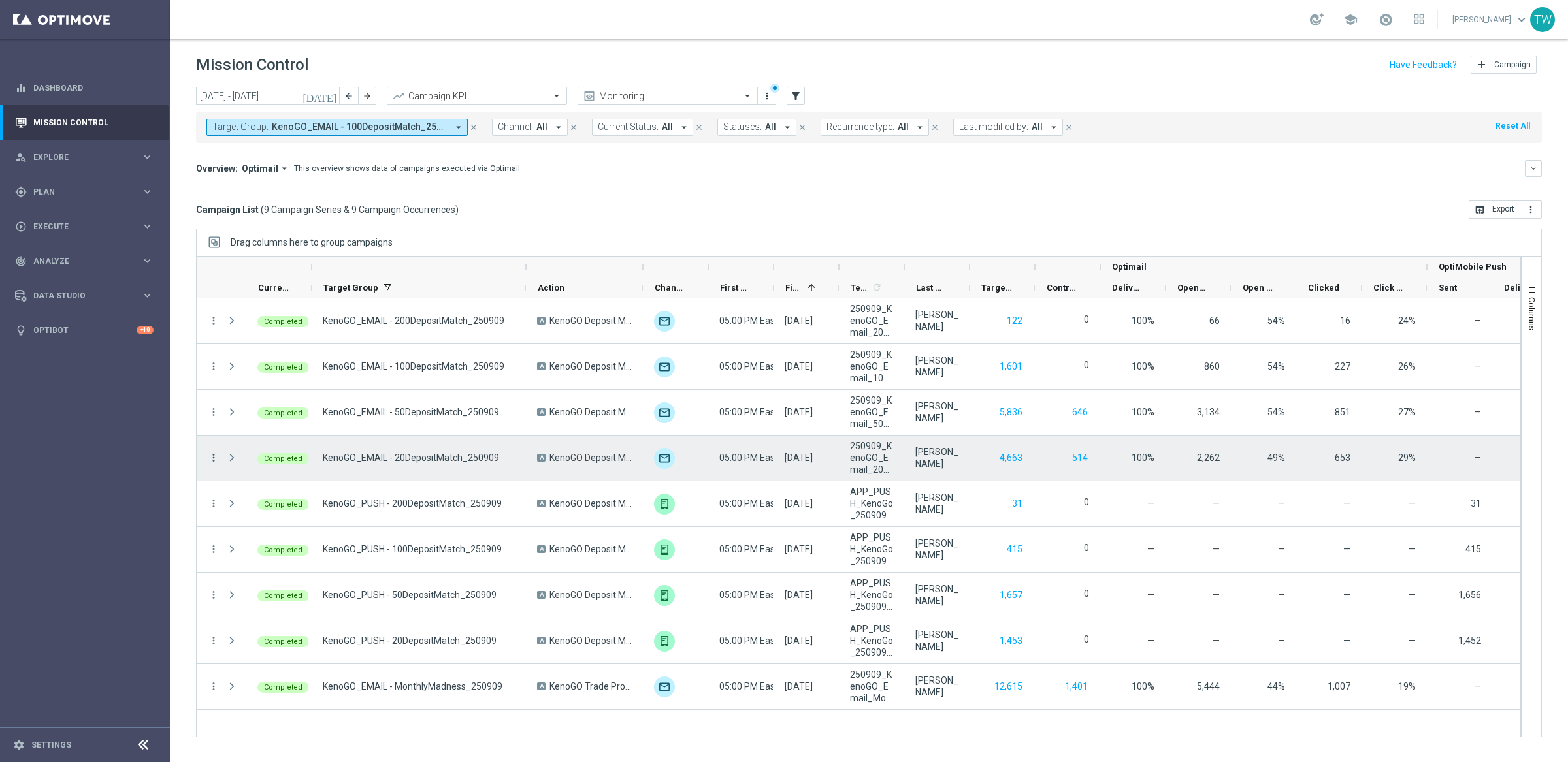
click at [215, 456] on icon "more_vert" at bounding box center [213, 457] width 12 height 12
click at [274, 469] on span "Campaign Details" at bounding box center [272, 465] width 66 height 9
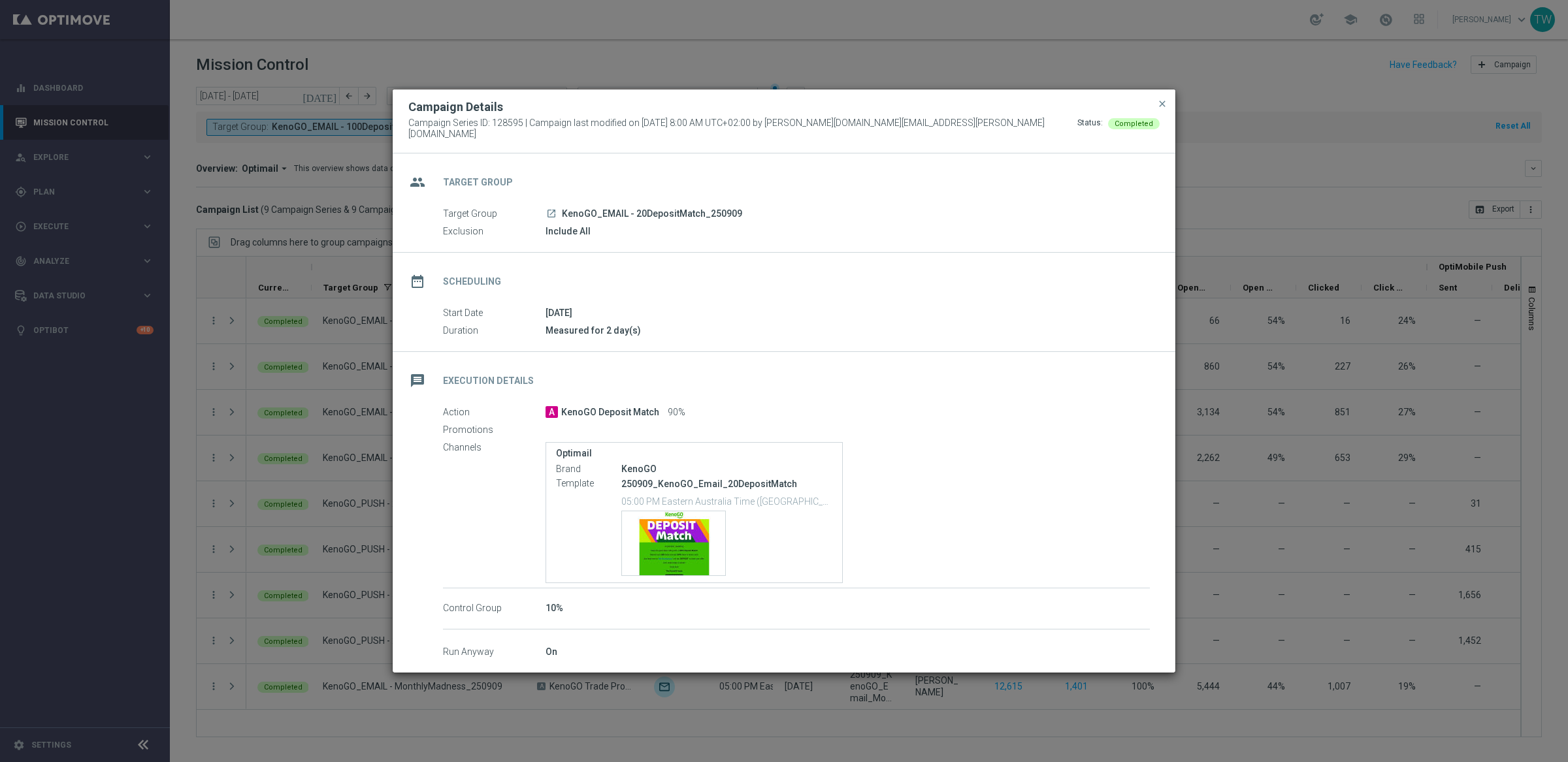
drag, startPoint x: 409, startPoint y: 128, endPoint x: 559, endPoint y: 192, distance: 163.1
click at [411, 128] on span "Campaign Series ID: 128595 | Campaign last modified on 9 Sep 2025 at 8:00 AM UT…" at bounding box center [742, 129] width 669 height 22
drag, startPoint x: 561, startPoint y: 207, endPoint x: 784, endPoint y: 204, distance: 223.0
click at [784, 207] on div "launch KenoGO_EMAIL - 20DepositMatch_250909" at bounding box center [847, 213] width 604 height 13
copy span "KenoGO_EMAIL - 20DepositMatch_250909"
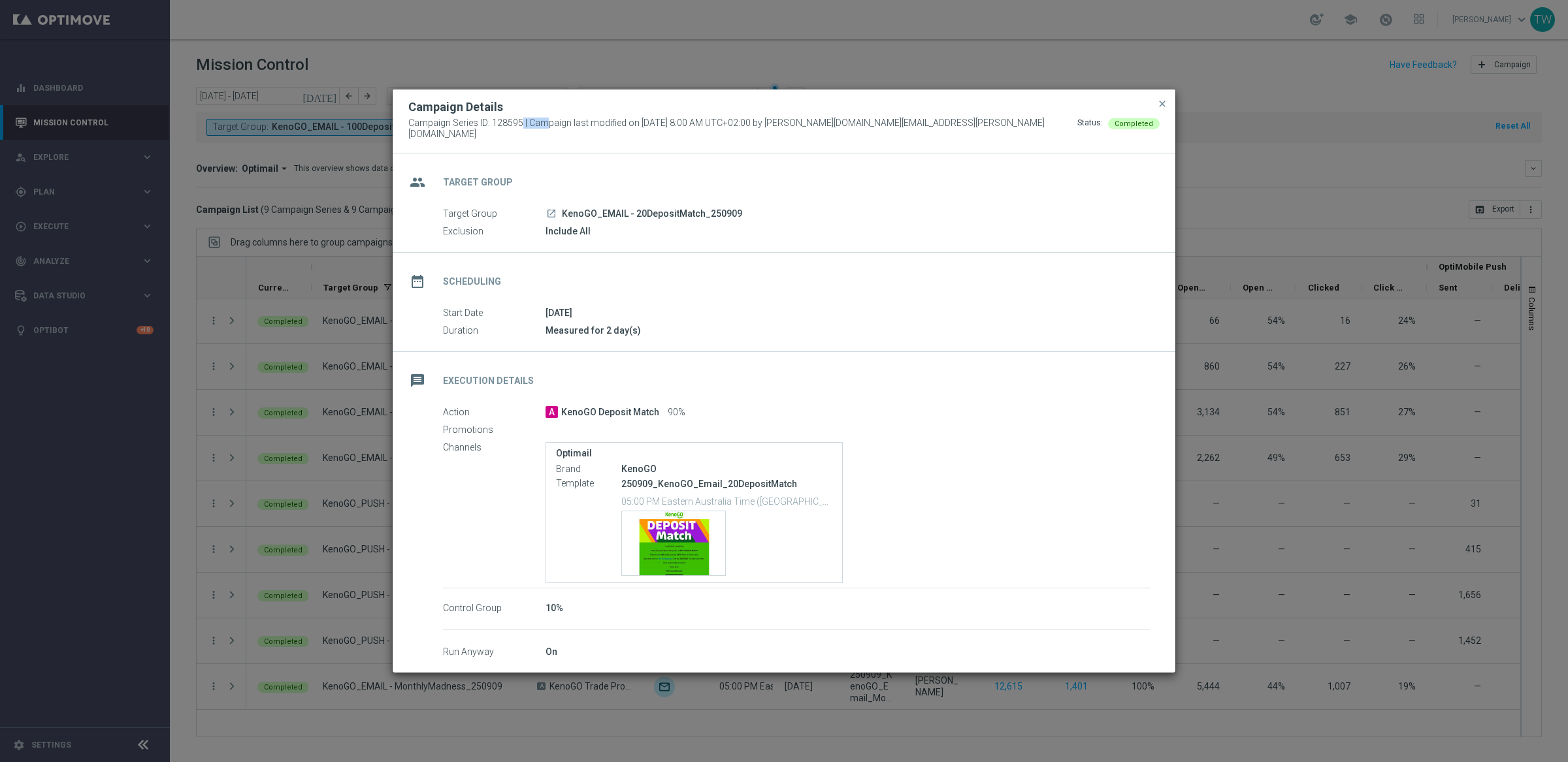
drag, startPoint x: 520, startPoint y: 127, endPoint x: 562, endPoint y: 233, distance: 114.0
click at [492, 130] on span "Campaign Series ID: 128595 | Campaign last modified on 9 Sep 2025 at 8:00 AM UT…" at bounding box center [742, 129] width 669 height 22
copy span "128595"
click at [1163, 109] on span "close" at bounding box center [1162, 103] width 10 height 10
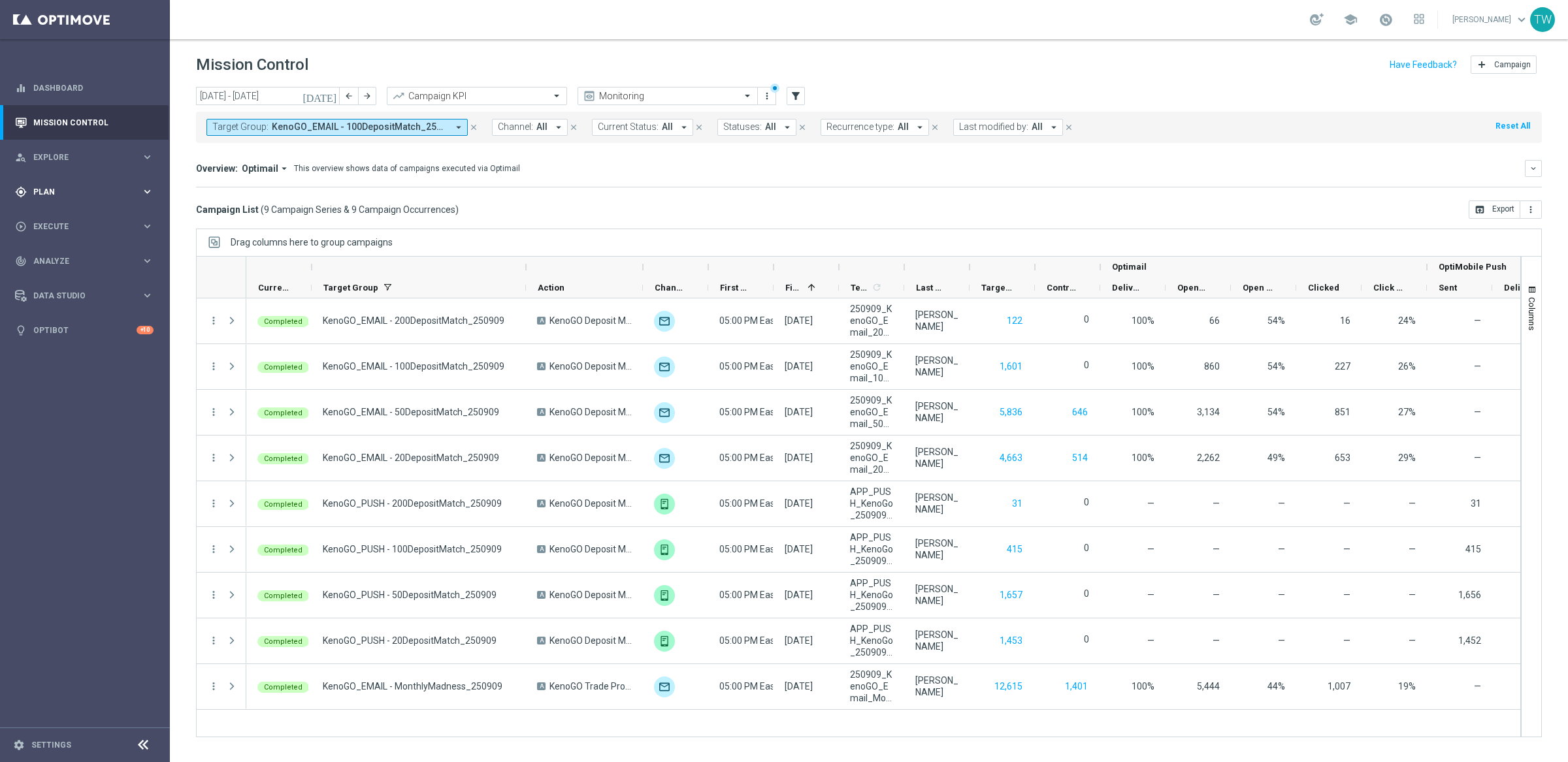
click at [127, 193] on span "Plan" at bounding box center [87, 192] width 108 height 8
click at [73, 218] on link "Target Groups" at bounding box center [85, 218] width 102 height 10
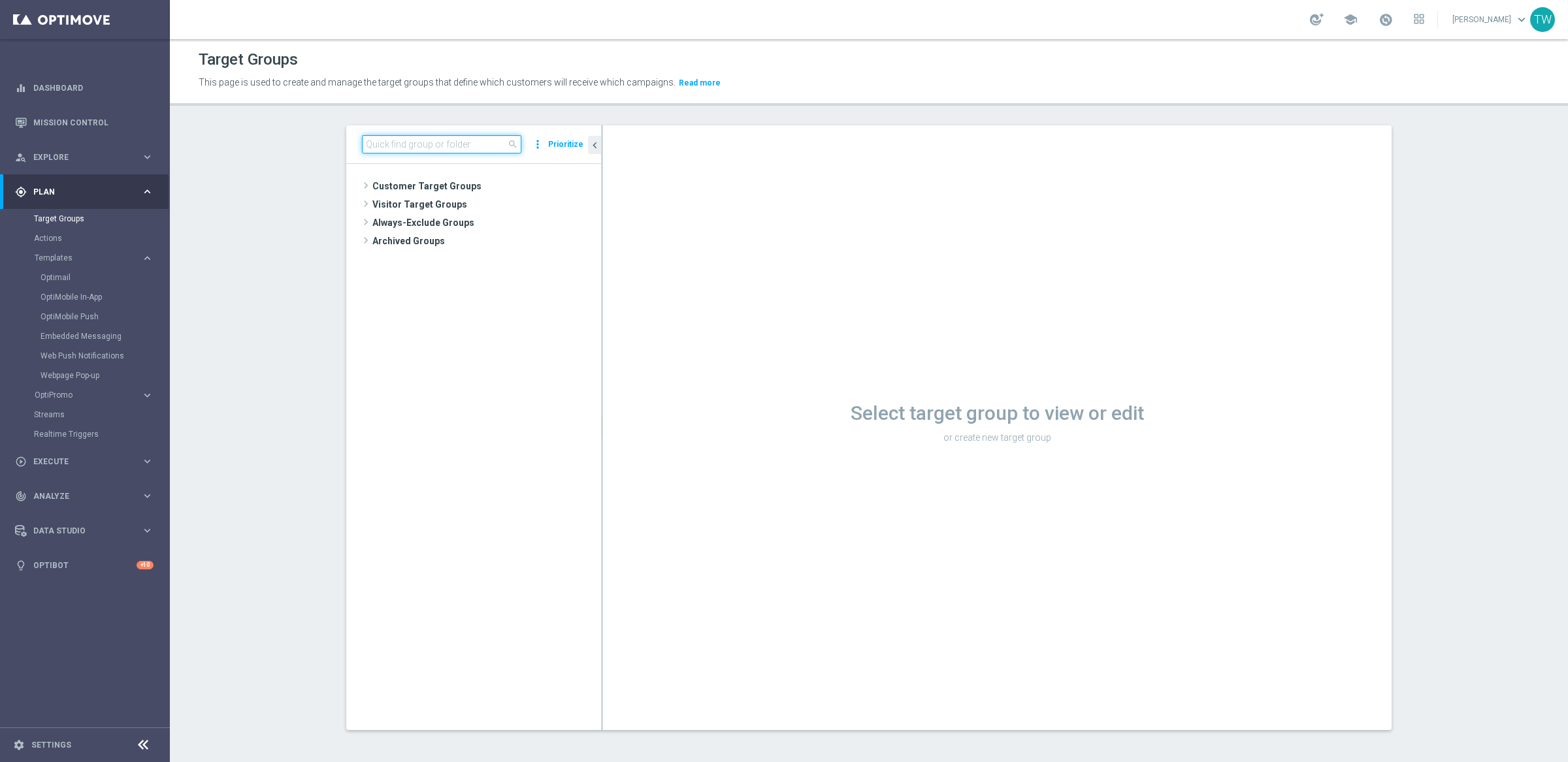
click at [443, 144] on input at bounding box center [441, 144] width 159 height 18
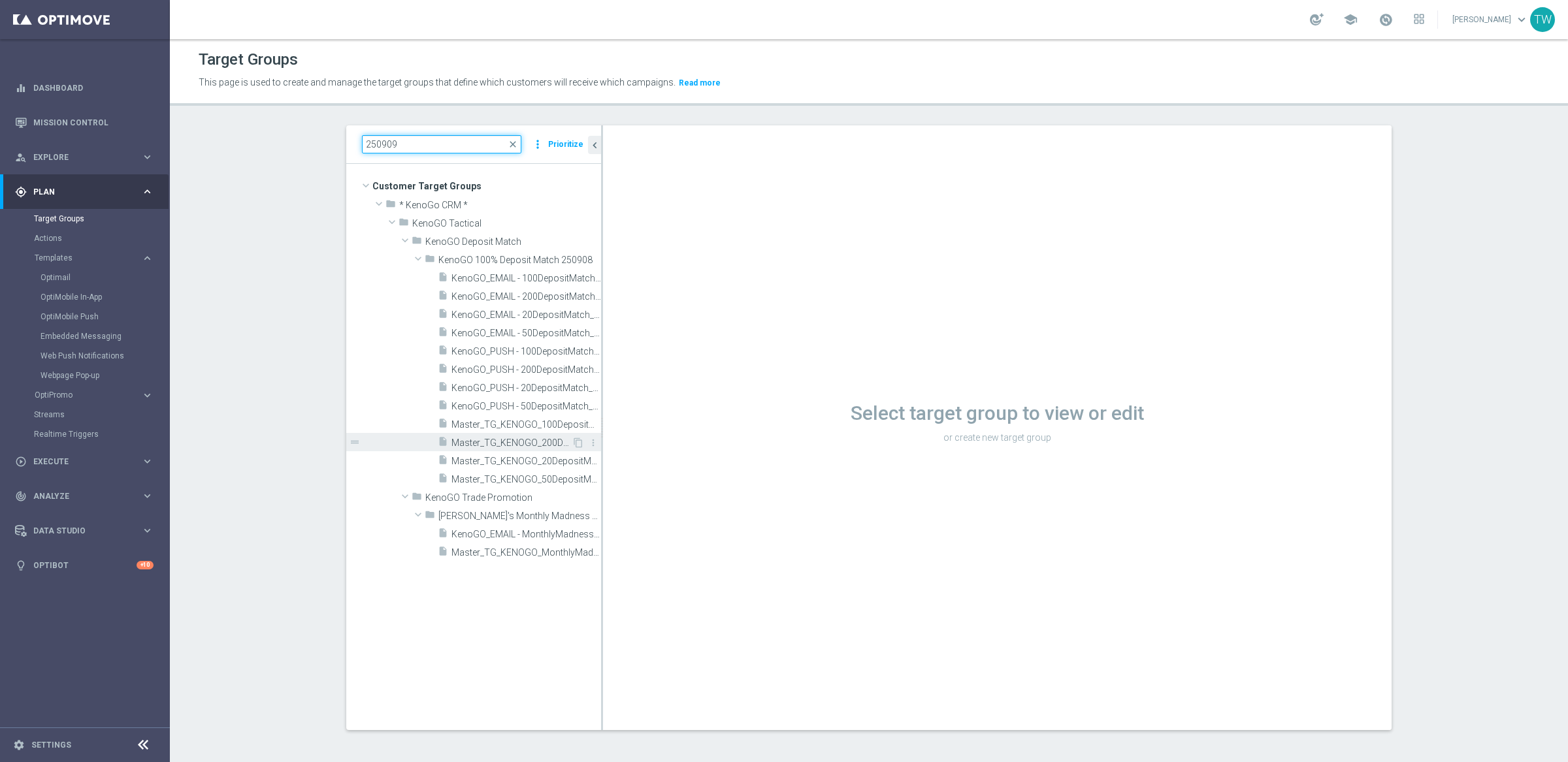
type input "250909"
click at [531, 447] on span "Master_TG_KENOGO_200DepositMatch_250909" at bounding box center [511, 443] width 120 height 11
click at [538, 422] on span "Master_TG_KENOGO_100DepositMatch_250909" at bounding box center [511, 424] width 120 height 11
click at [493, 425] on span "Master_TG_KENOGO_100DepositMatch_250909" at bounding box center [511, 424] width 120 height 11
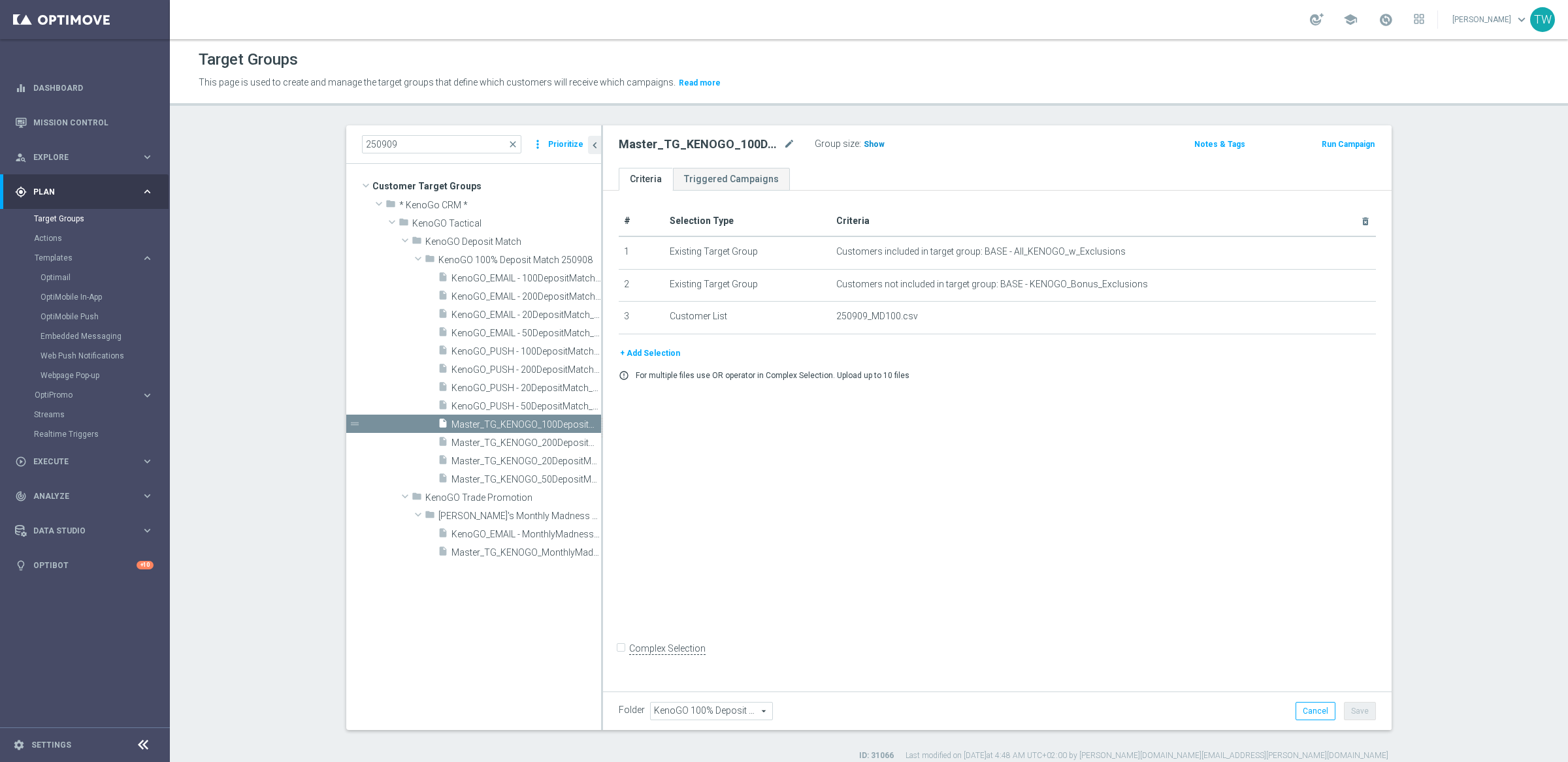
click at [875, 147] on span "Show" at bounding box center [874, 144] width 21 height 9
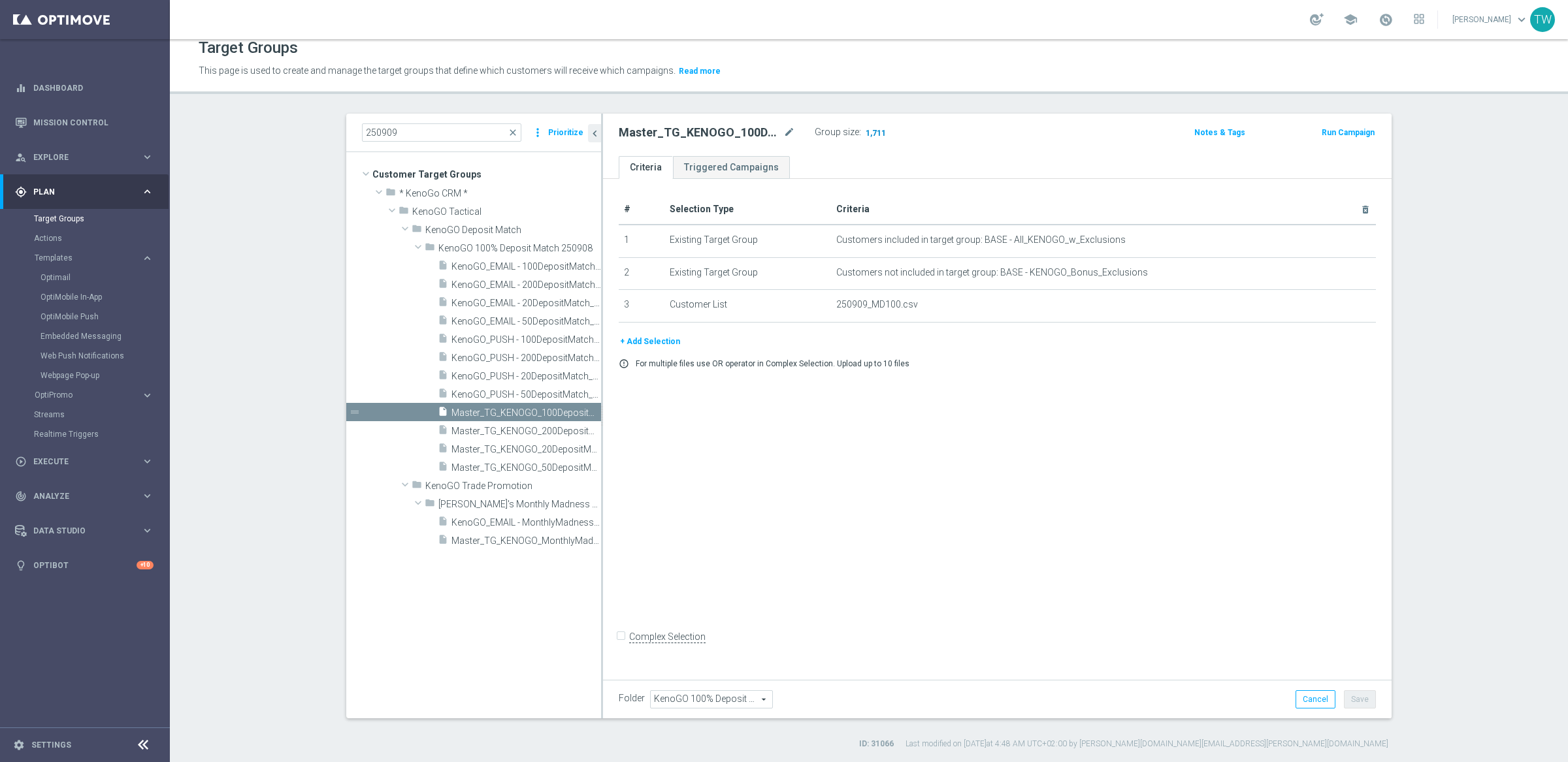
click at [874, 129] on span "1,711" at bounding box center [875, 134] width 23 height 13
click at [49, 124] on link "Mission Control" at bounding box center [93, 122] width 120 height 35
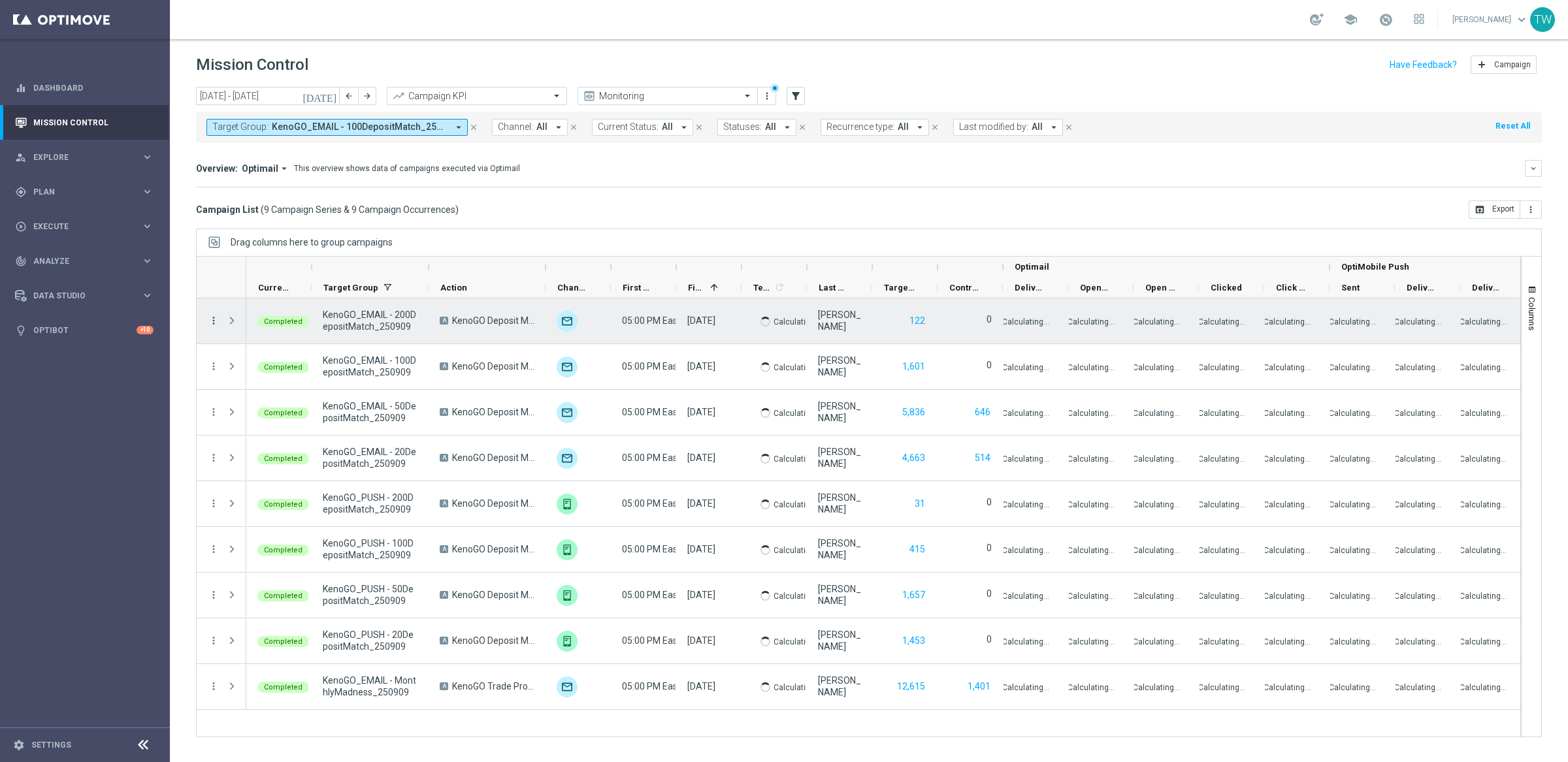
click at [213, 319] on icon "more_vert" at bounding box center [213, 320] width 12 height 12
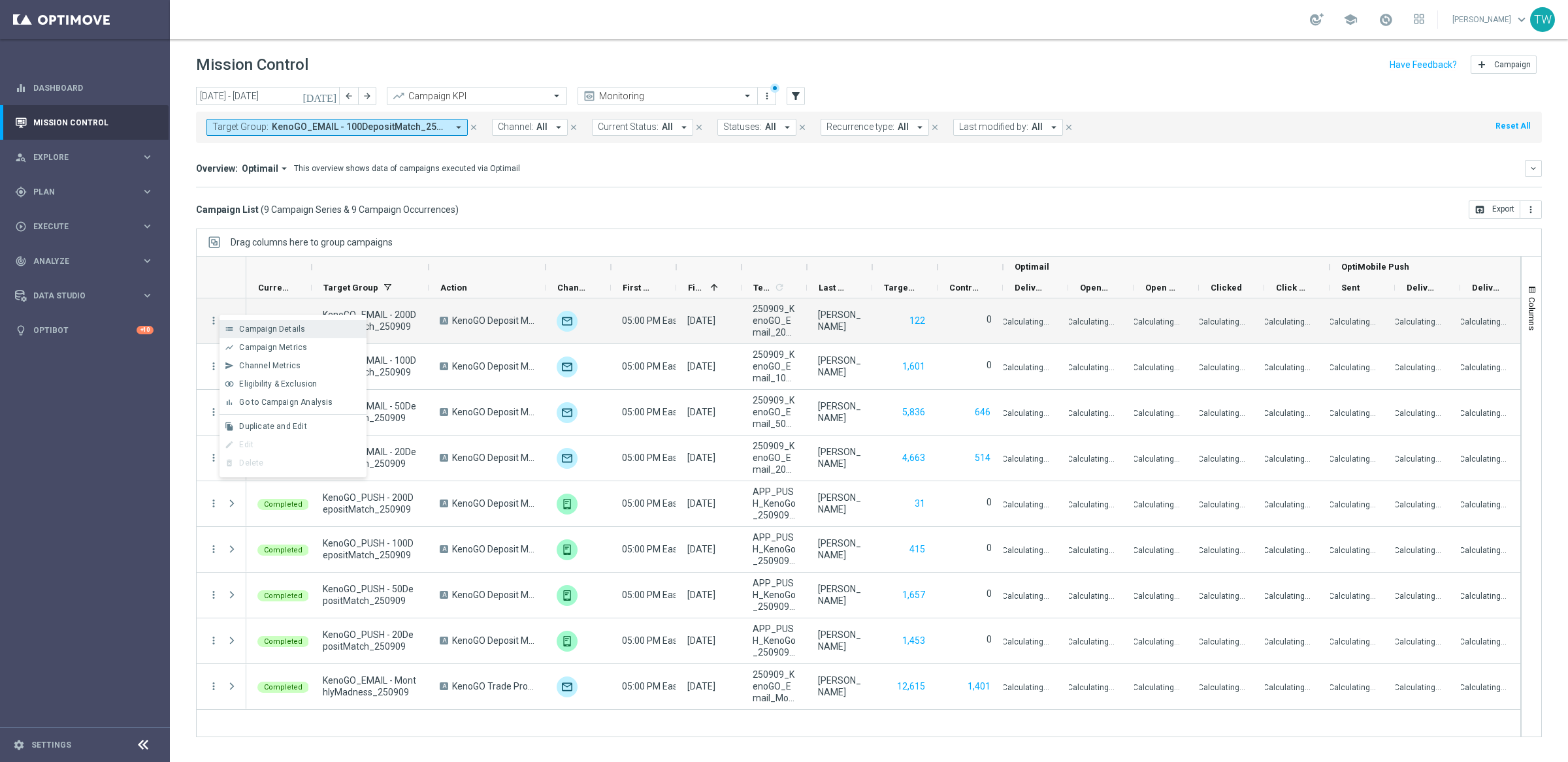
click at [325, 331] on div "Campaign Details" at bounding box center [300, 329] width 122 height 9
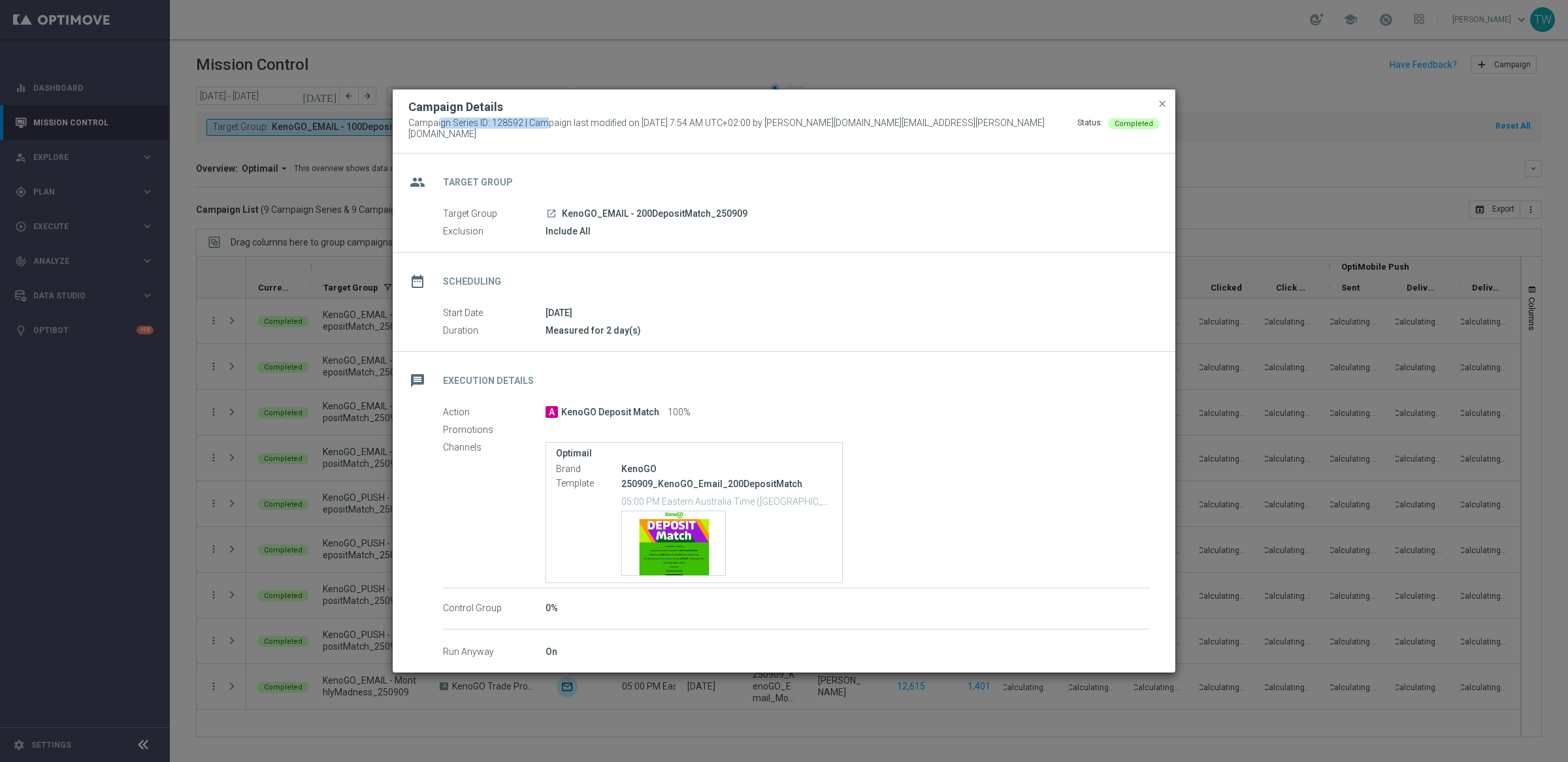
drag, startPoint x: 522, startPoint y: 126, endPoint x: 364, endPoint y: 125, distance: 158.0
click at [364, 125] on modal-container "Campaign Details Campaign Series ID: 128592 | Campaign last modified on 9 Sep 2…" at bounding box center [784, 381] width 1568 height 762
copy span "Campaign Series ID: 128592"
click at [1159, 104] on span "close" at bounding box center [1162, 103] width 10 height 10
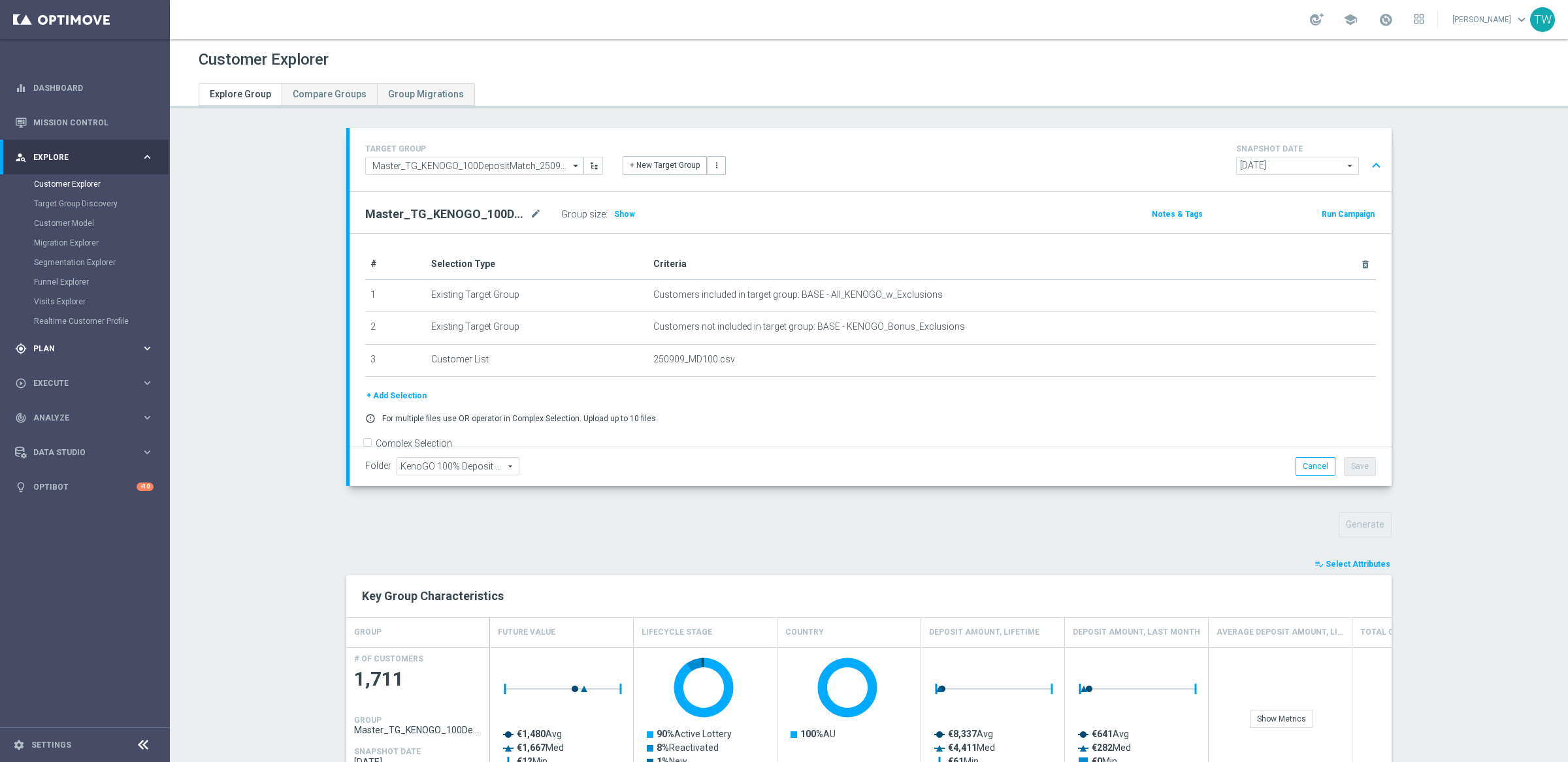
click at [109, 345] on span "Plan" at bounding box center [87, 348] width 108 height 8
click at [70, 210] on div "Target Groups" at bounding box center [101, 219] width 135 height 19
click at [70, 213] on link "Target Groups" at bounding box center [85, 218] width 102 height 10
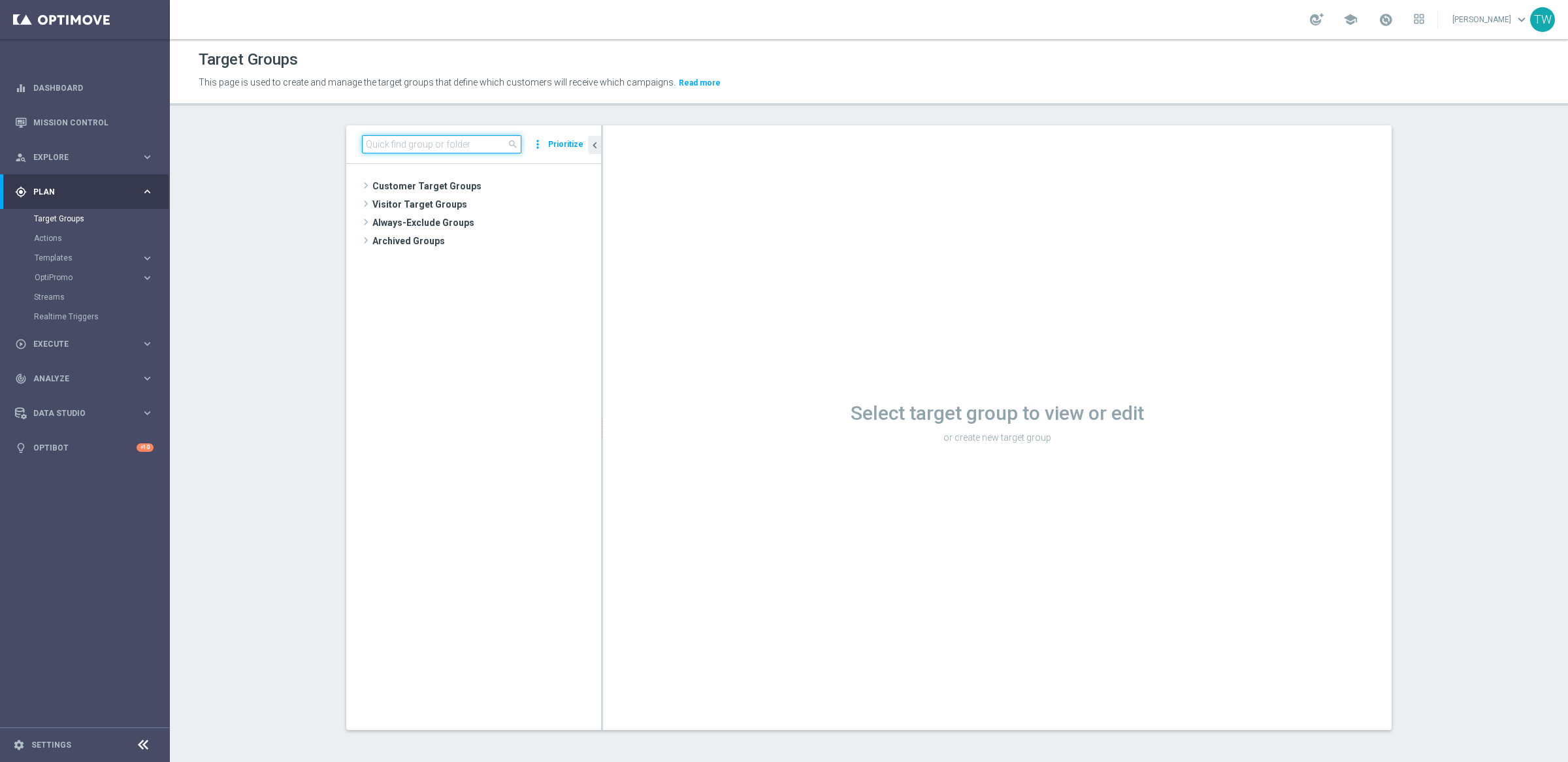
click at [499, 138] on input at bounding box center [441, 144] width 159 height 18
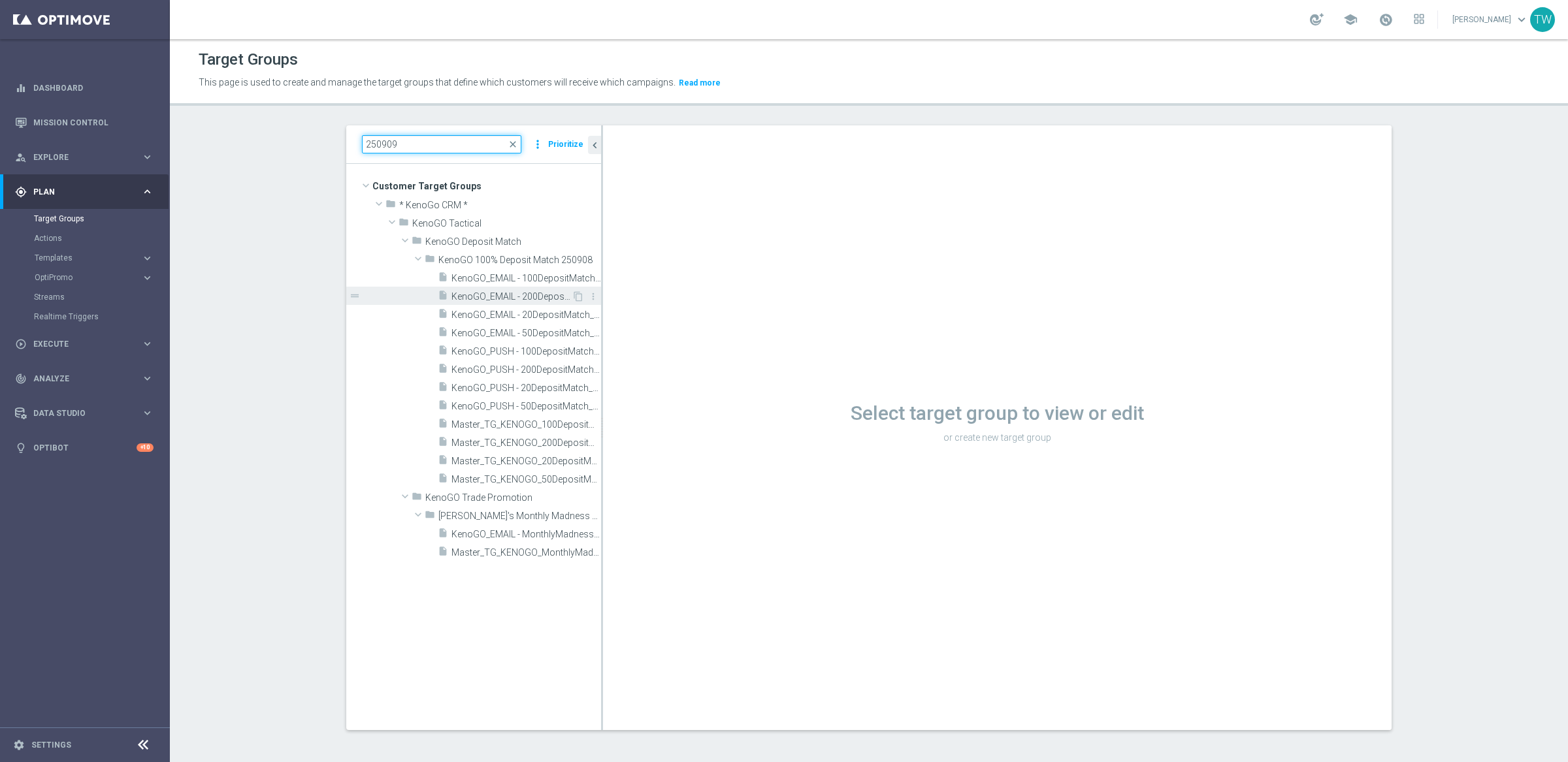
type input "250909"
click at [546, 297] on span "KenoGO_EMAIL - 200DepositMatch_250909" at bounding box center [511, 297] width 120 height 11
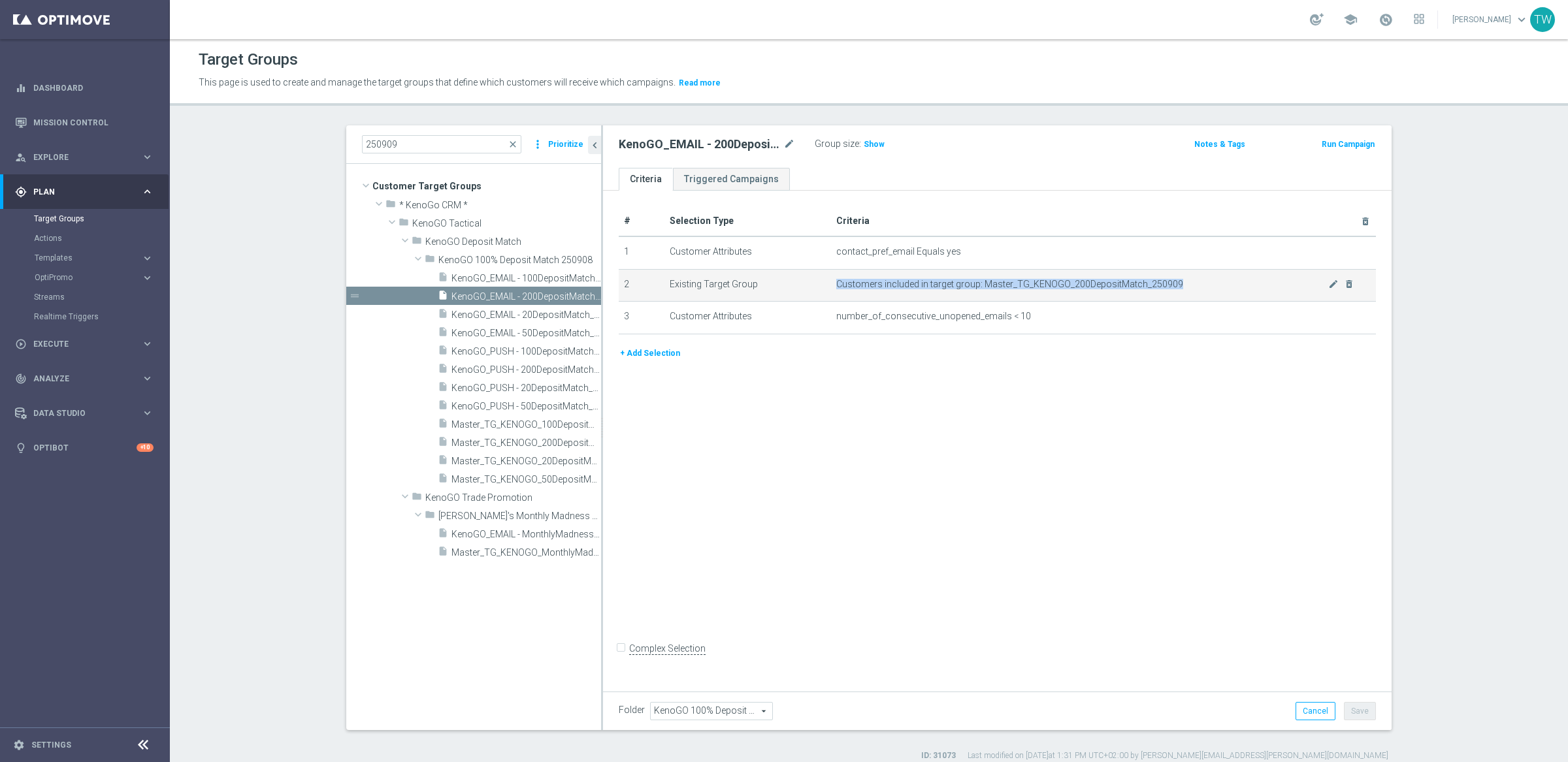
drag, startPoint x: 834, startPoint y: 285, endPoint x: 1287, endPoint y: 284, distance: 453.0
click at [1287, 284] on td "Customers included in target group: Master_TG_KENOGO_200DepositMatch_250909 mod…" at bounding box center [1104, 285] width 546 height 33
copy span "Customers included in target group: Master_TG_KENOGO_200DepositMatch_250909"
